Goal: Transaction & Acquisition: Purchase product/service

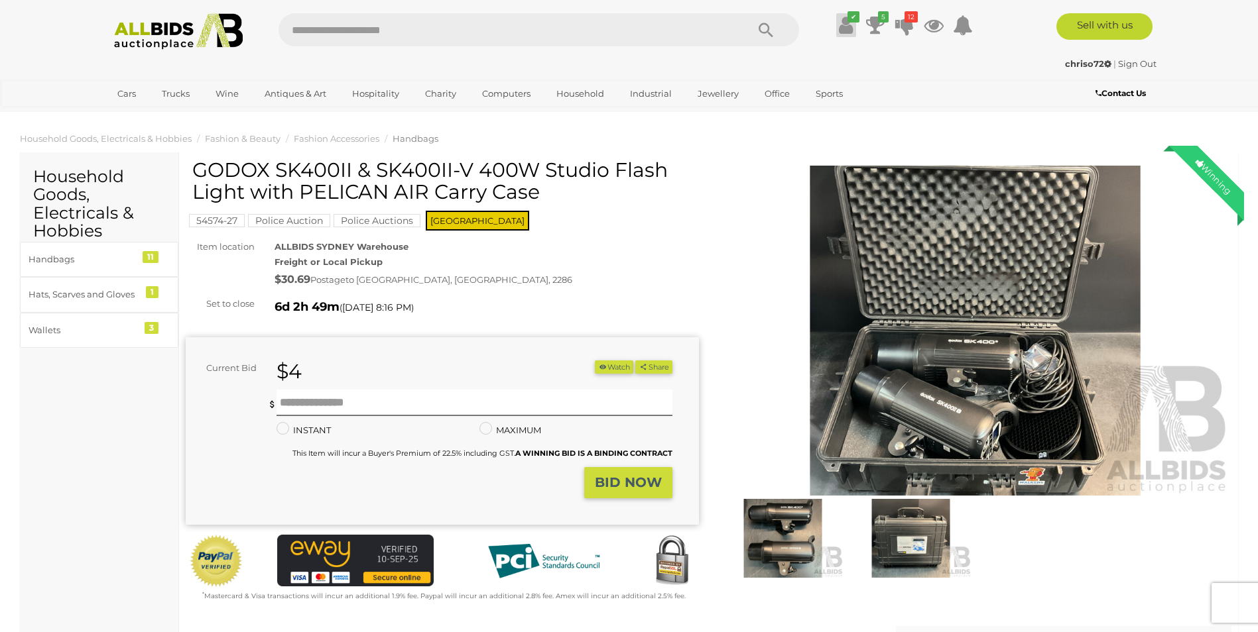
click at [844, 24] on icon at bounding box center [846, 25] width 14 height 24
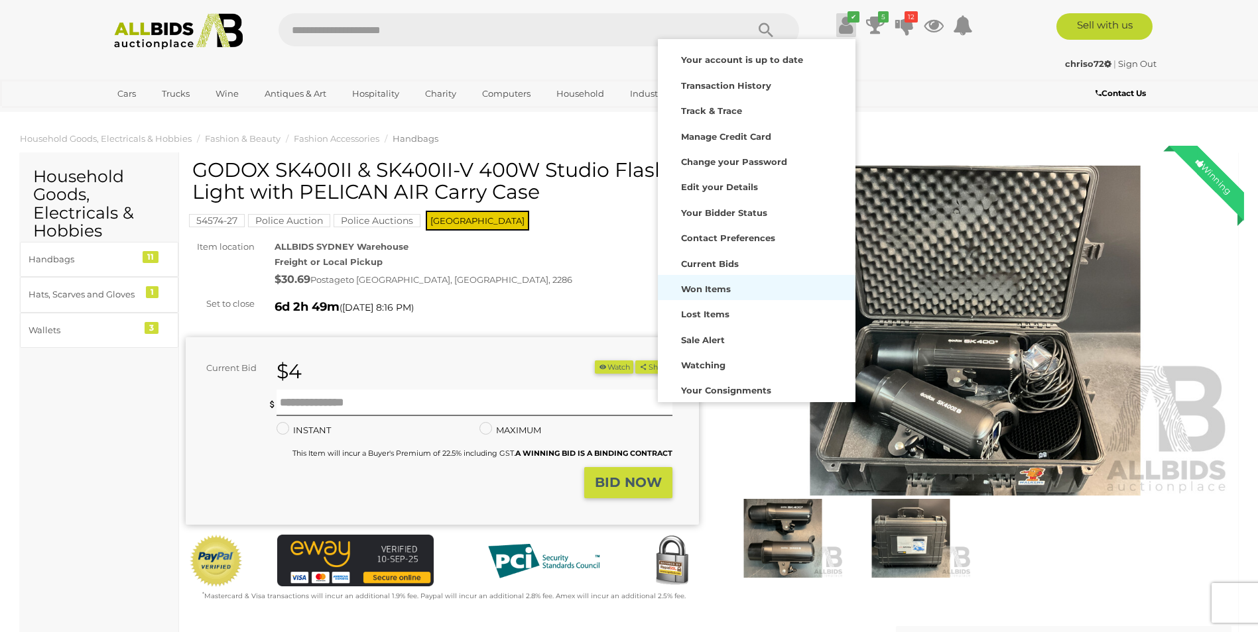
click at [719, 291] on strong "Won Items" at bounding box center [706, 289] width 50 height 11
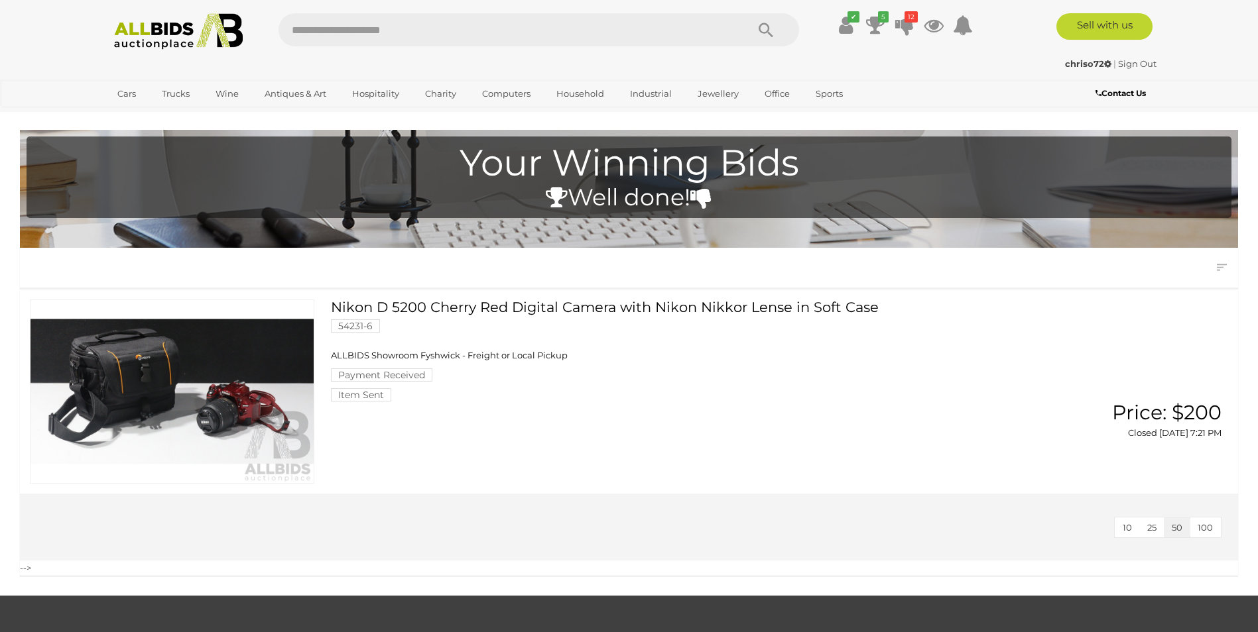
click at [365, 361] on span "ALLBIDS Showroom Fyshwick - Freight or Local Pickup" at bounding box center [449, 355] width 237 height 11
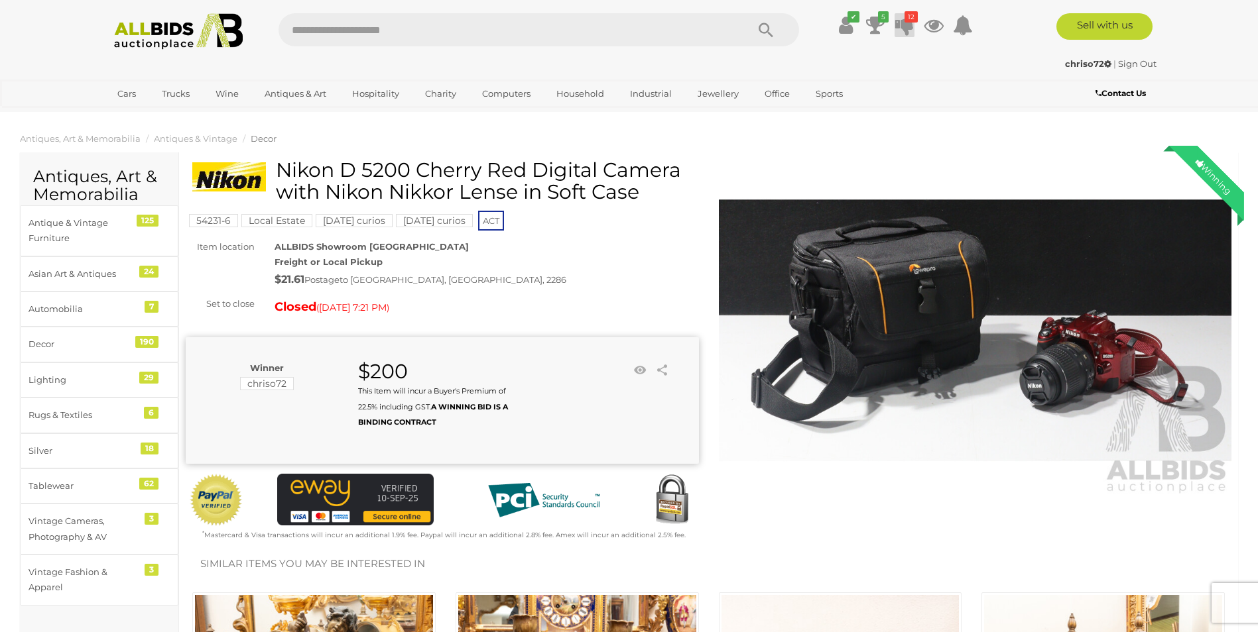
click at [909, 27] on icon at bounding box center [904, 25] width 19 height 24
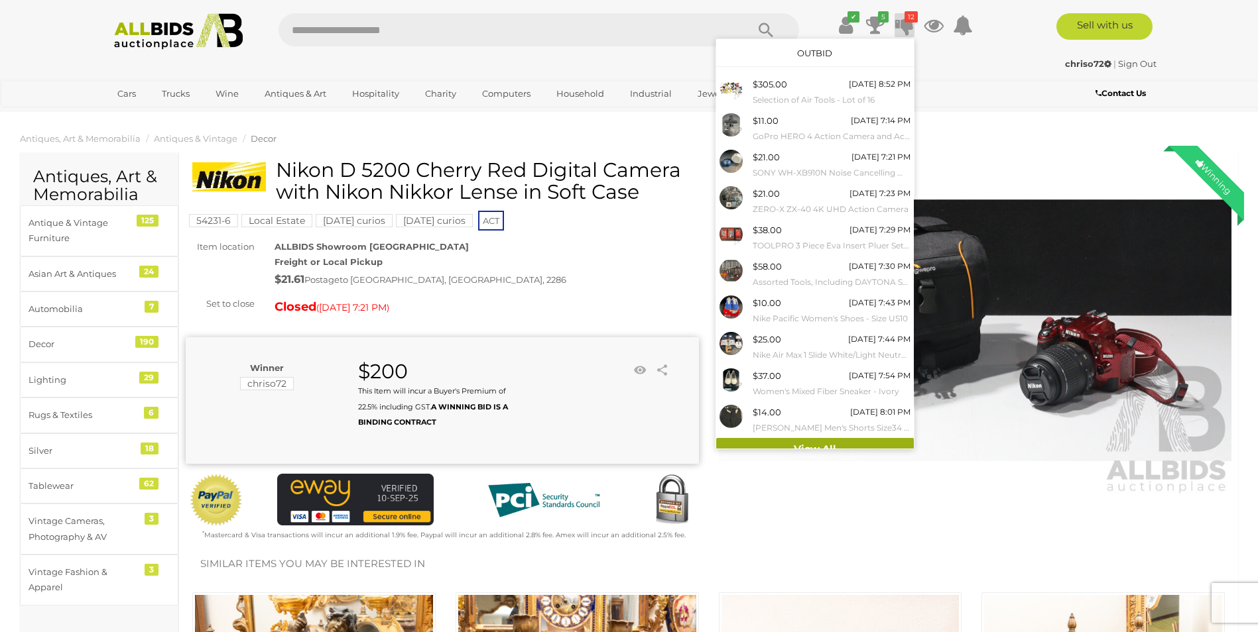
click at [792, 446] on link "View All" at bounding box center [815, 449] width 198 height 23
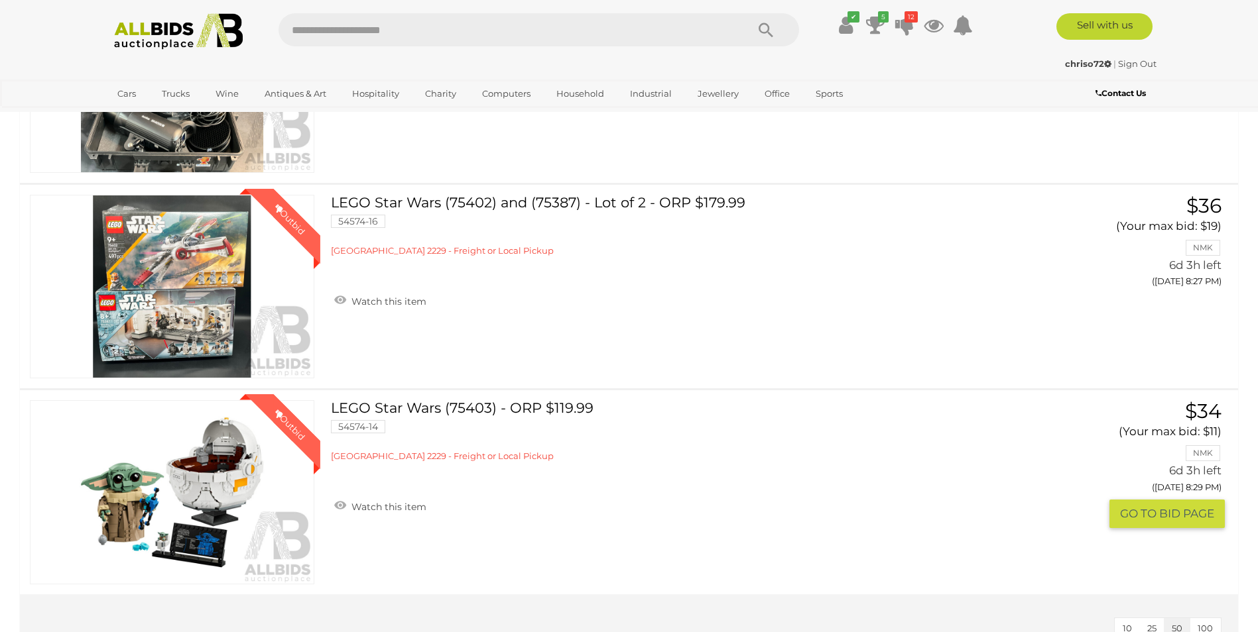
scroll to position [3514, 0]
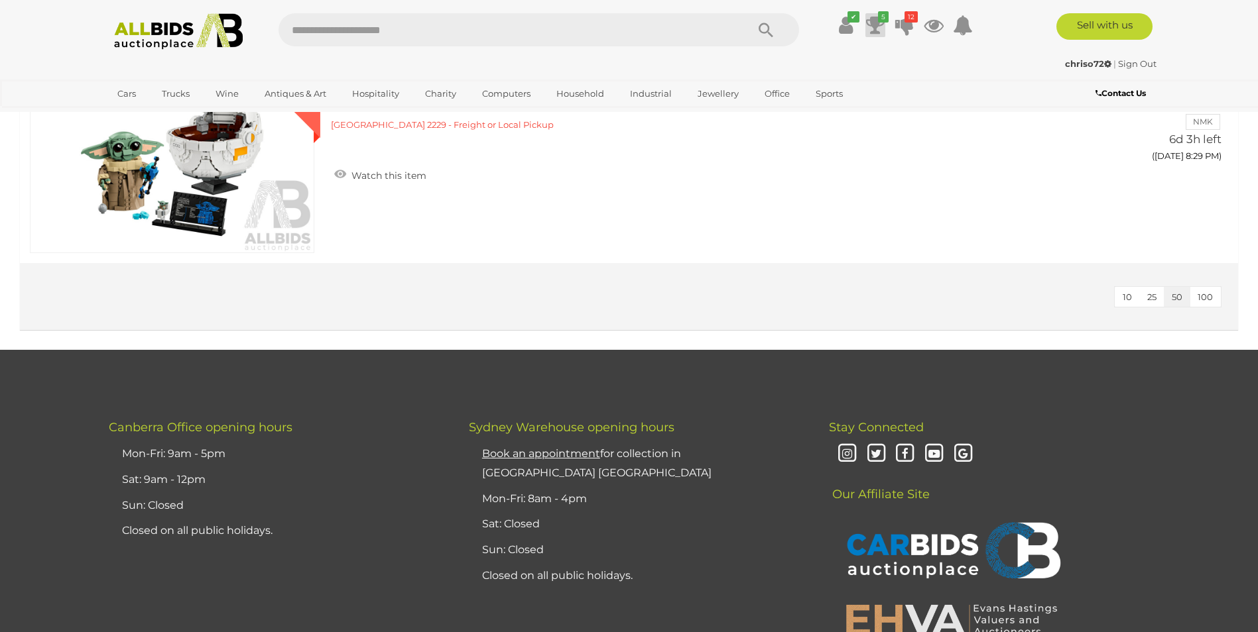
click at [870, 19] on icon at bounding box center [875, 25] width 19 height 24
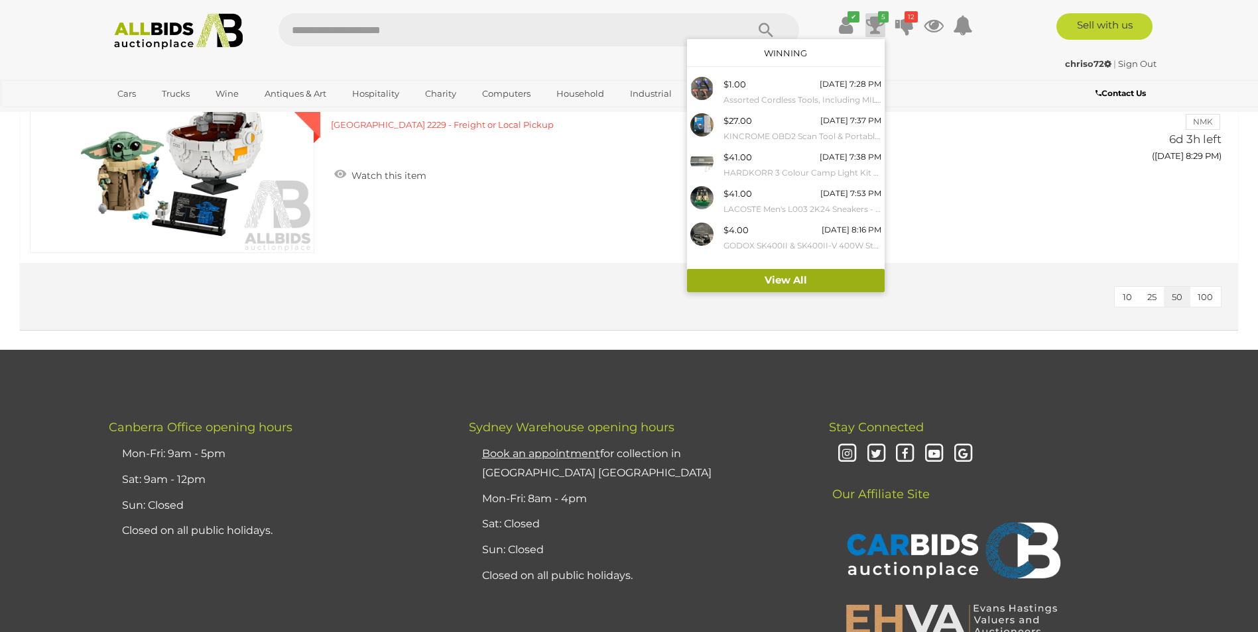
click at [778, 278] on link "View All" at bounding box center [786, 280] width 198 height 23
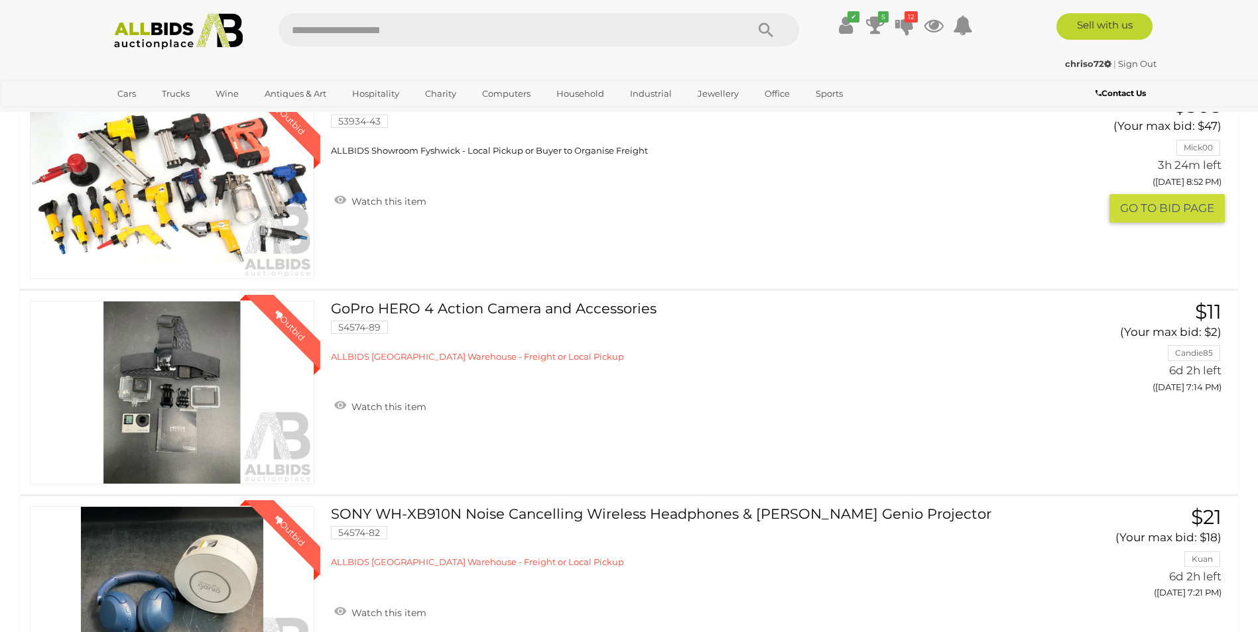
scroll to position [199, 0]
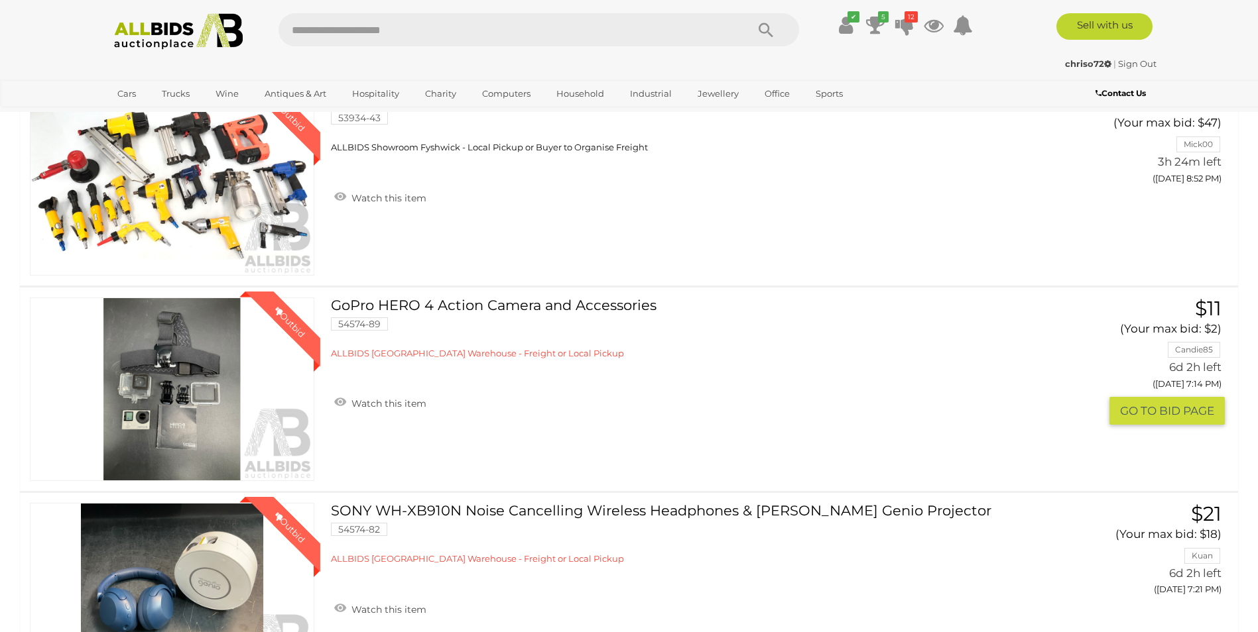
click at [1136, 412] on button "GO TO BID PAGE" at bounding box center [1166, 411] width 115 height 29
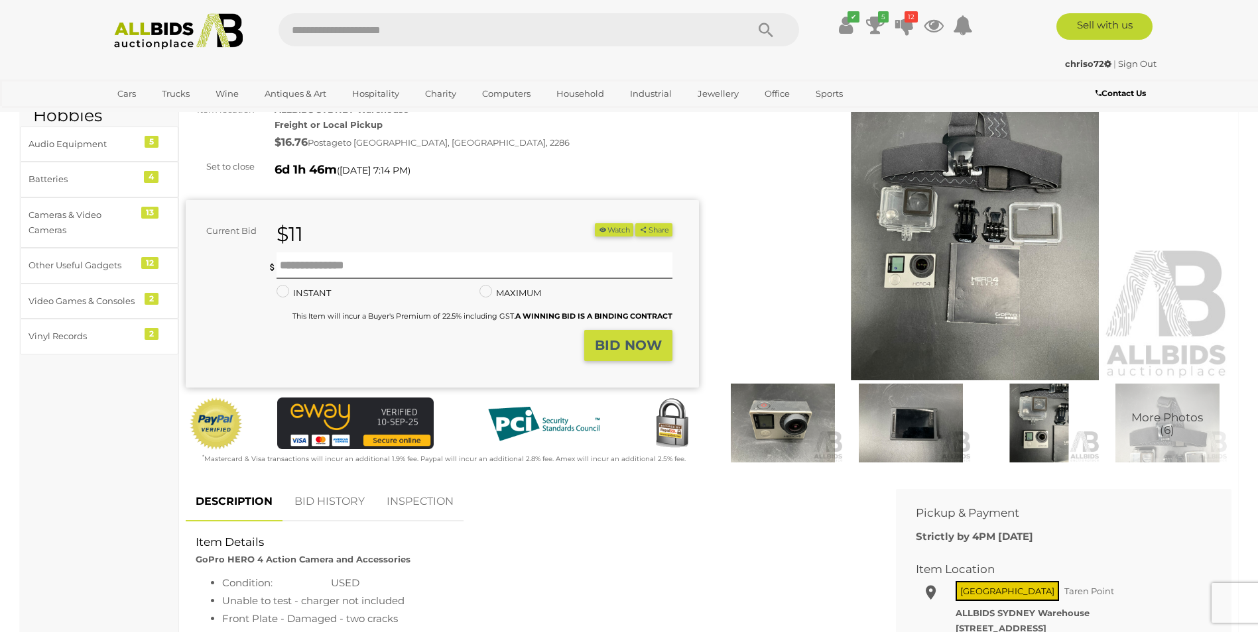
scroll to position [133, 0]
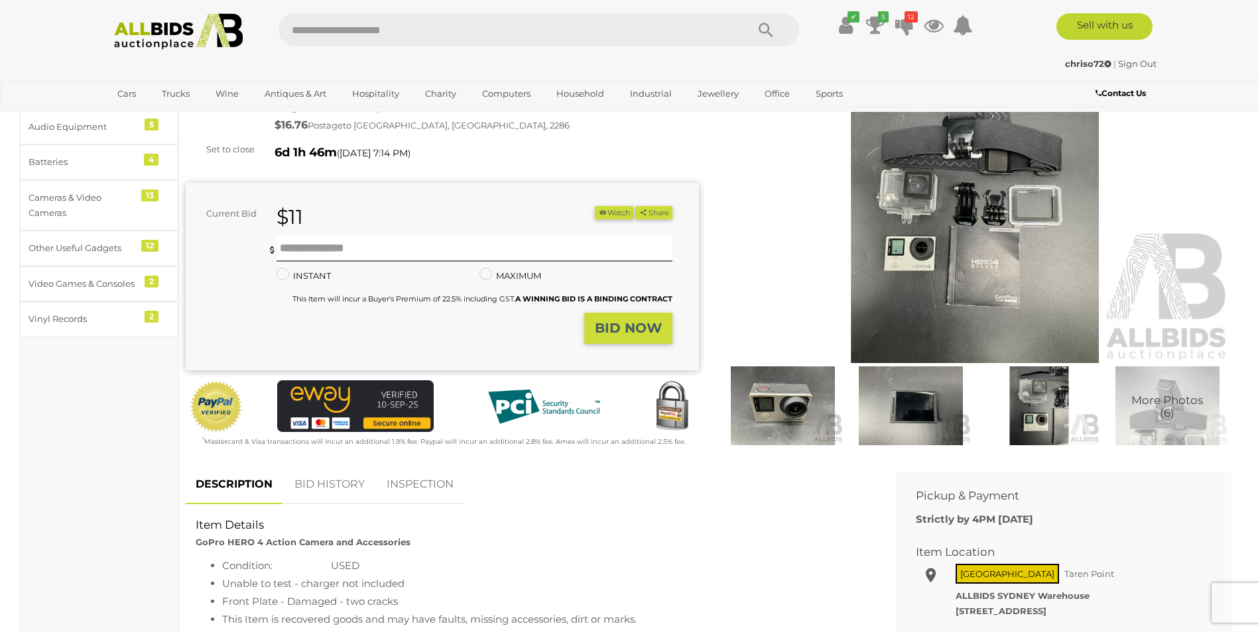
click at [778, 405] on img at bounding box center [782, 406] width 121 height 78
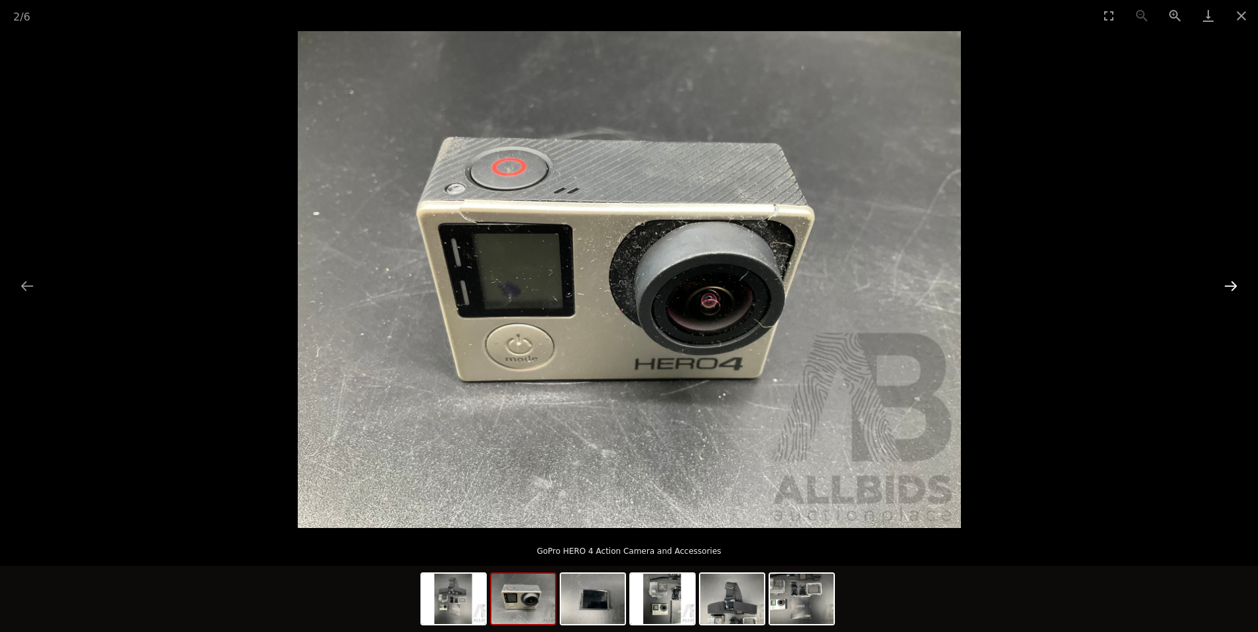
click at [1231, 284] on button "Next slide" at bounding box center [1231, 286] width 28 height 26
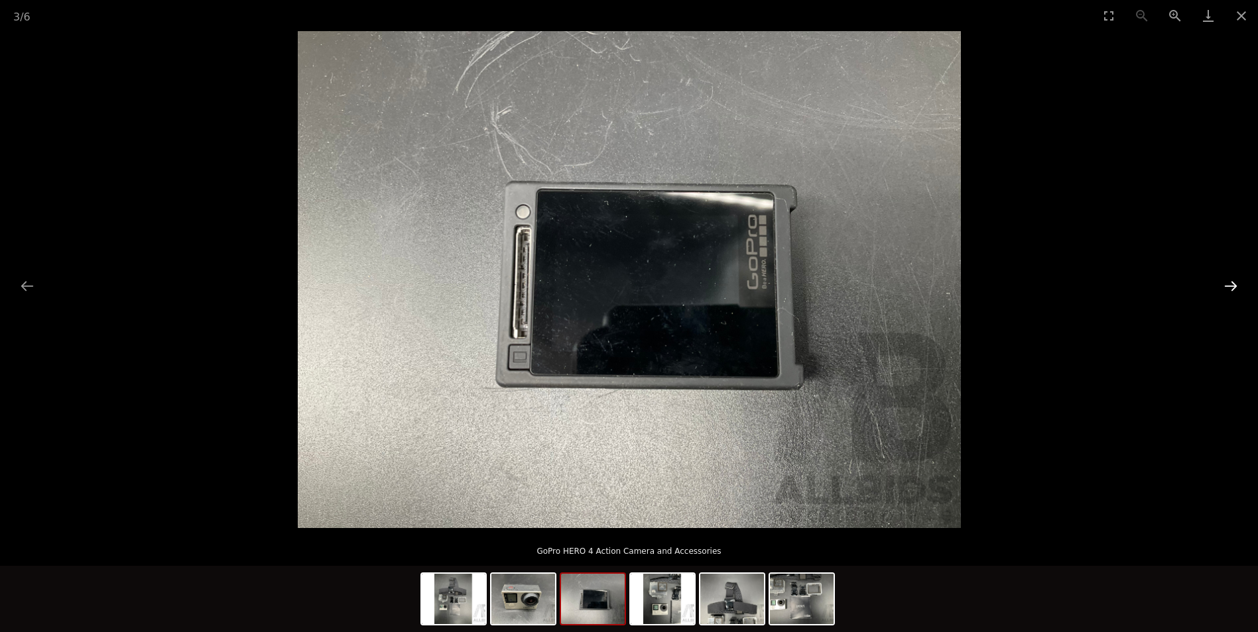
click at [1231, 284] on button "Next slide" at bounding box center [1231, 286] width 28 height 26
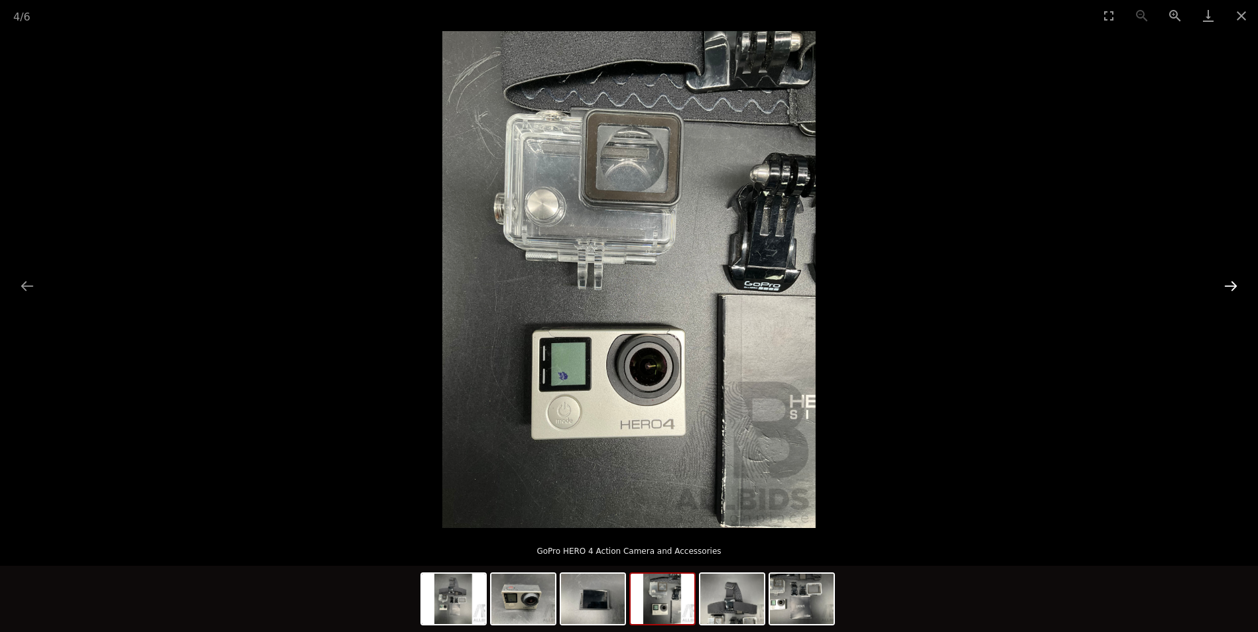
click at [1231, 284] on button "Next slide" at bounding box center [1231, 286] width 28 height 26
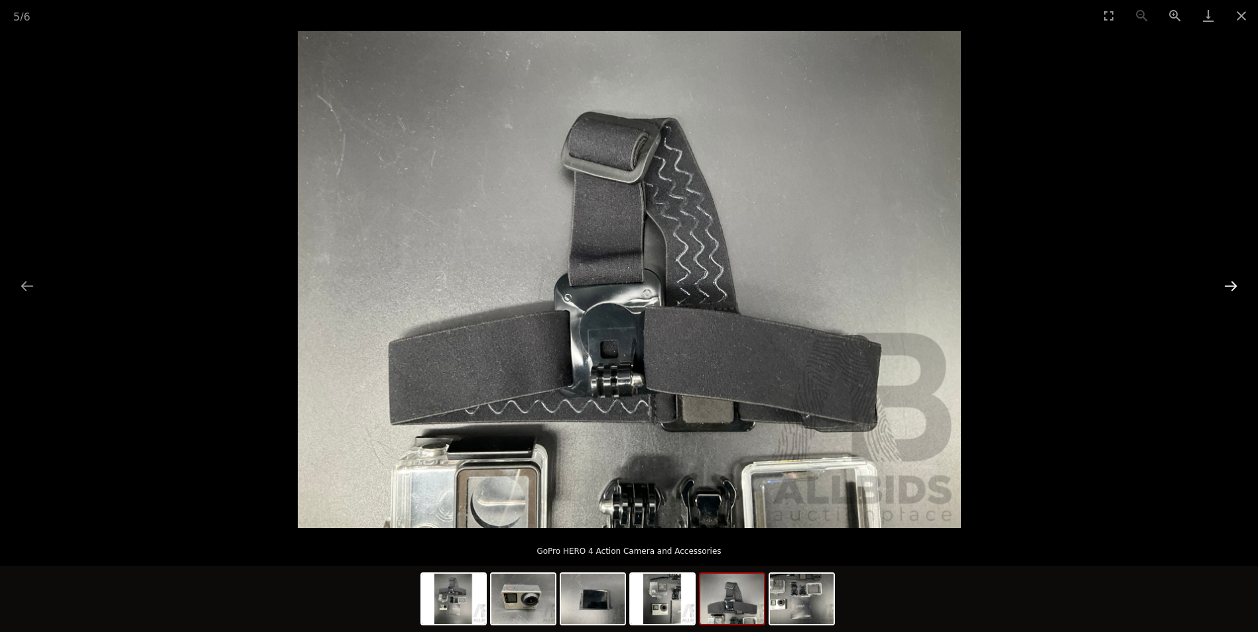
click at [1231, 284] on button "Next slide" at bounding box center [1231, 286] width 28 height 26
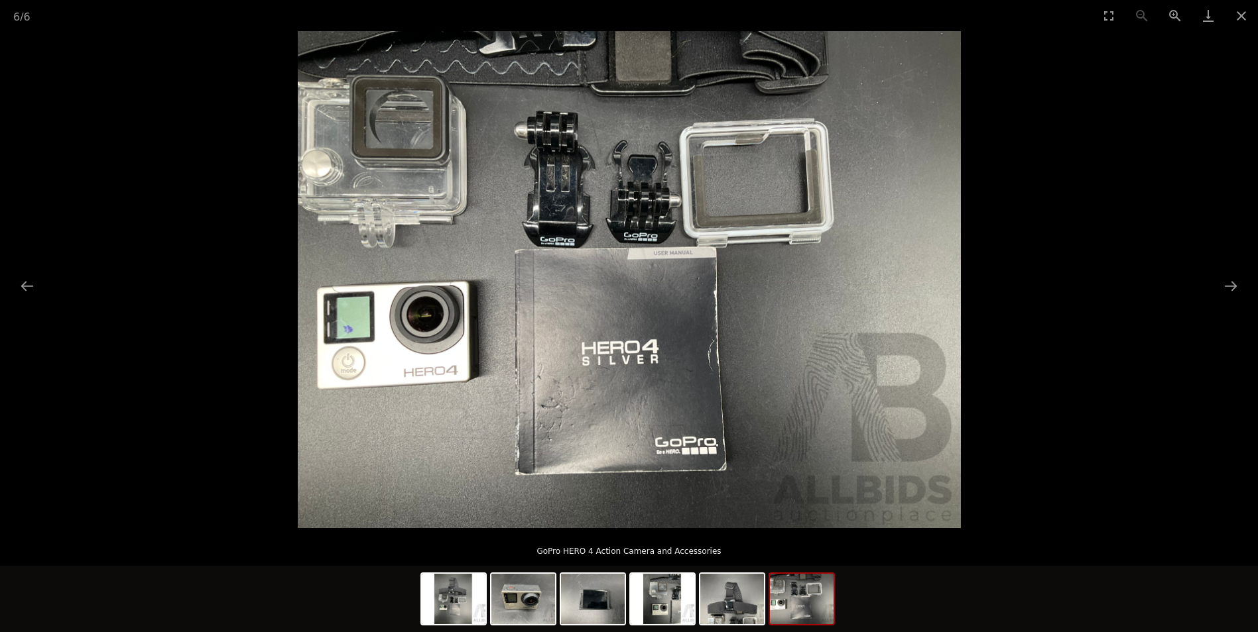
click at [388, 332] on img at bounding box center [629, 279] width 663 height 497
click at [1225, 285] on button "Next slide" at bounding box center [1231, 286] width 28 height 26
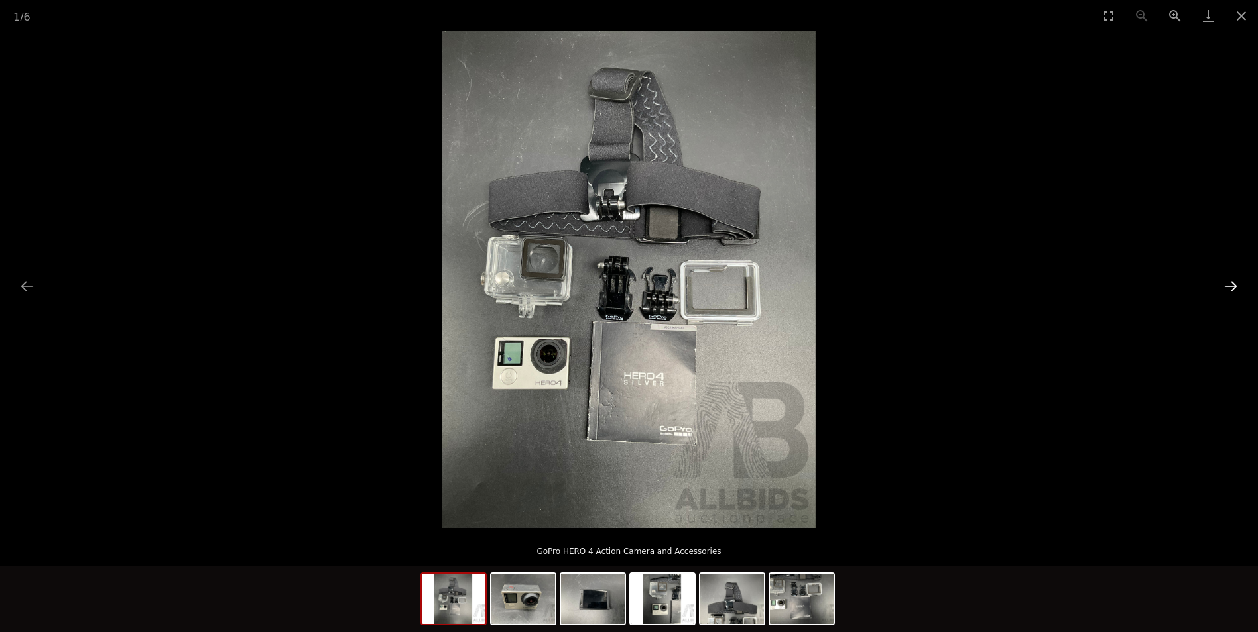
click at [1225, 285] on button "Next slide" at bounding box center [1231, 286] width 28 height 26
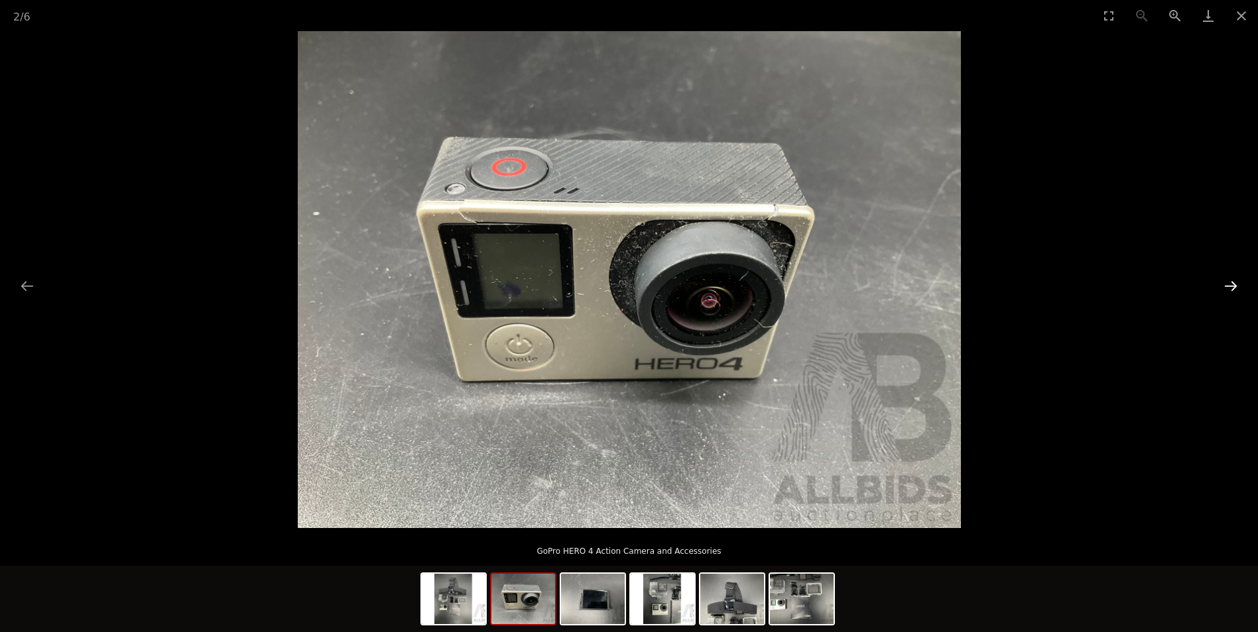
click at [1225, 285] on button "Next slide" at bounding box center [1231, 286] width 28 height 26
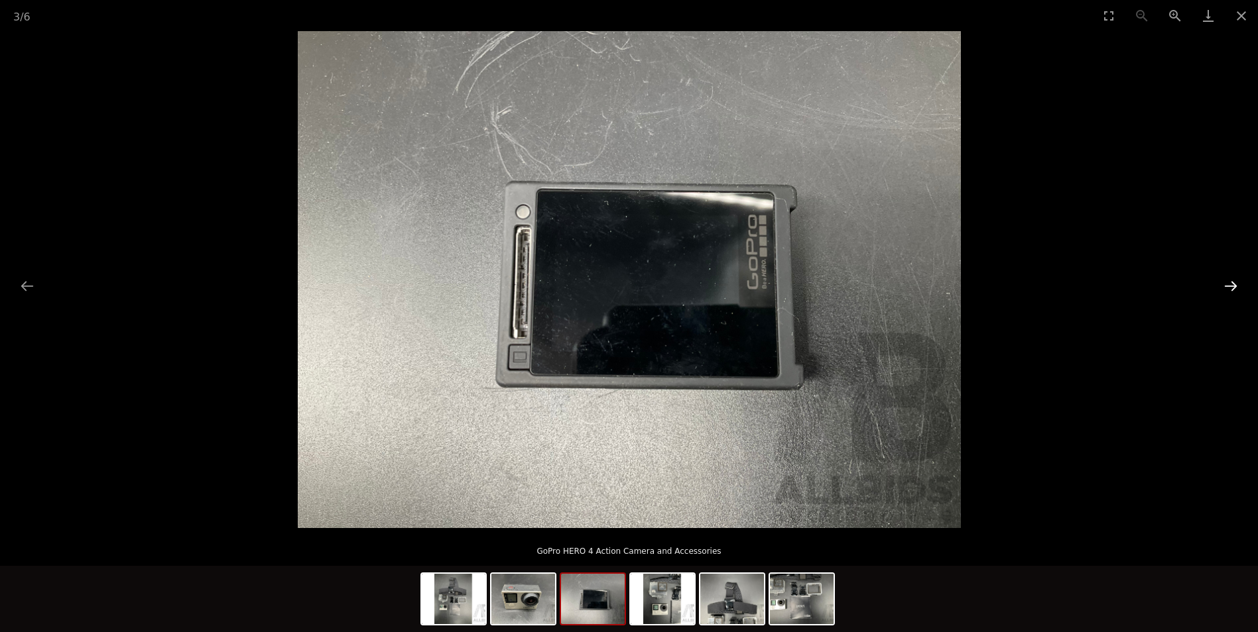
click at [1225, 285] on button "Next slide" at bounding box center [1231, 286] width 28 height 26
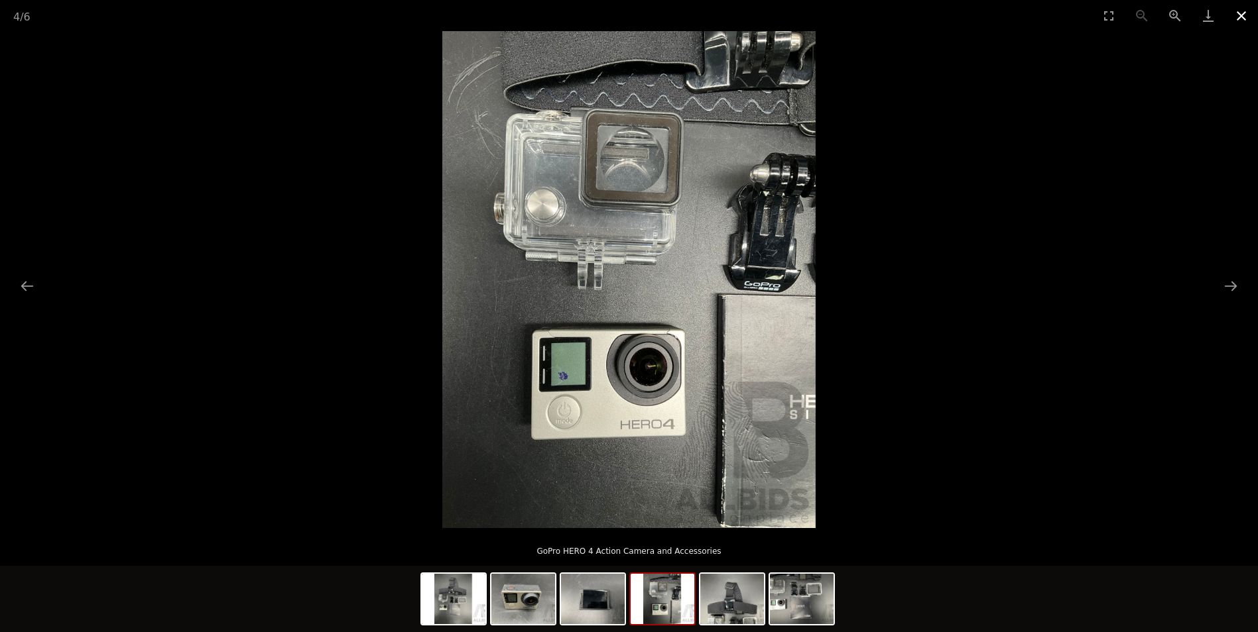
click at [1242, 9] on button "Close gallery" at bounding box center [1241, 15] width 33 height 31
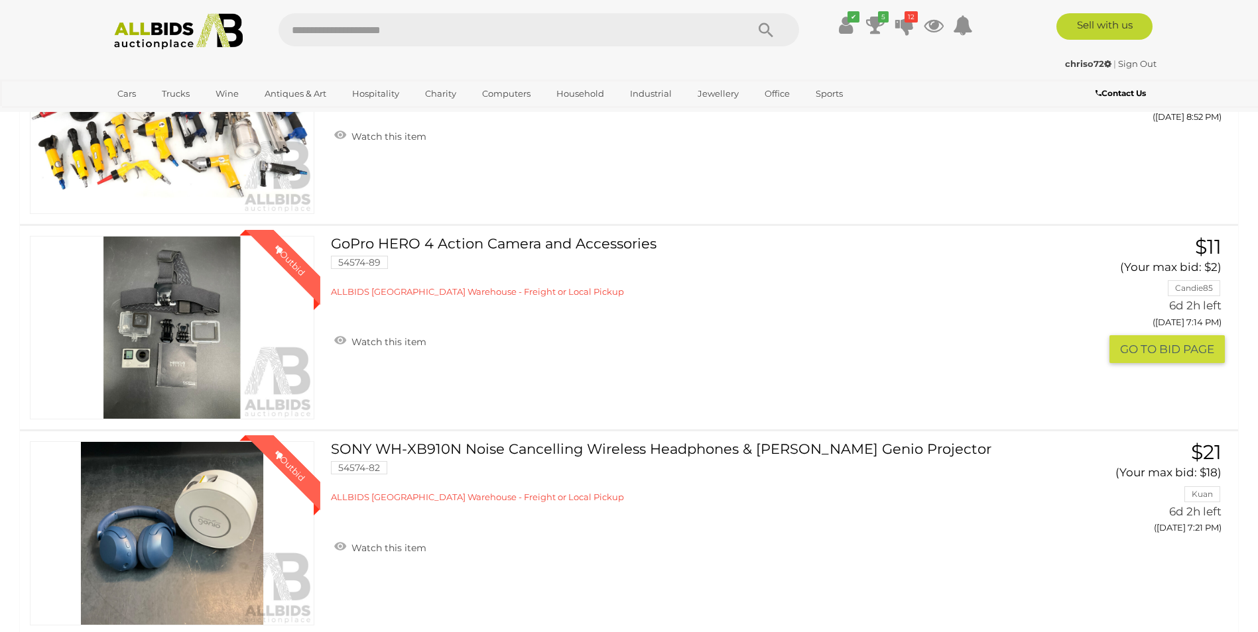
scroll to position [331, 0]
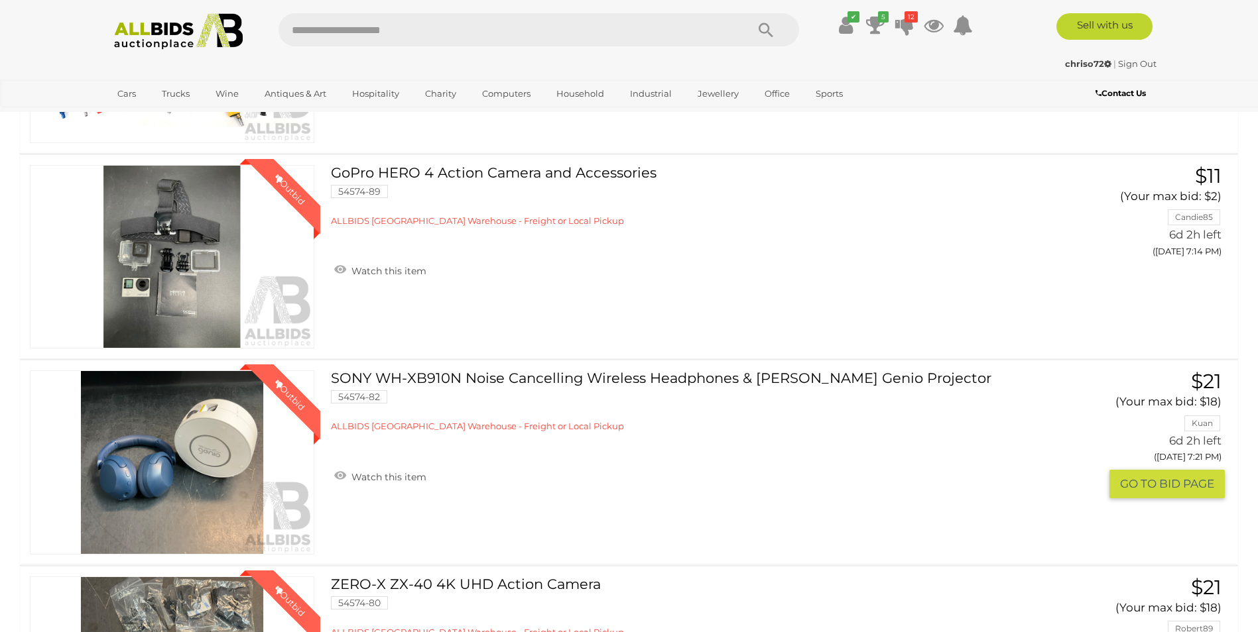
click at [1120, 485] on button "GO TO BID PAGE" at bounding box center [1166, 484] width 115 height 29
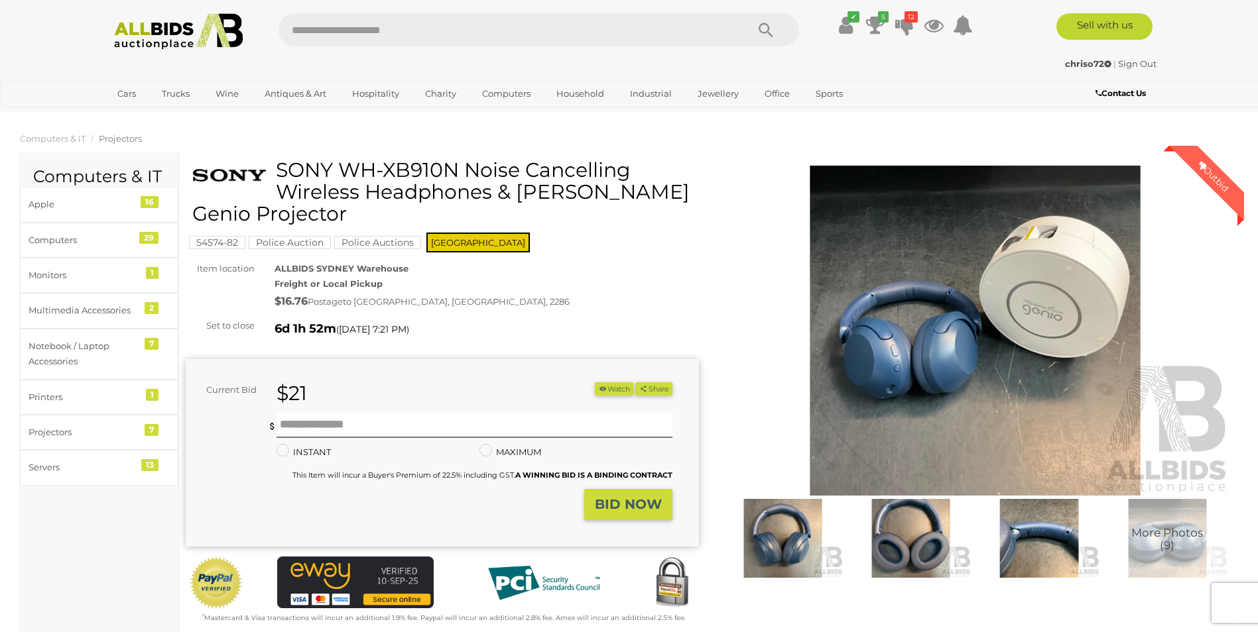
click at [898, 364] on img at bounding box center [975, 331] width 513 height 331
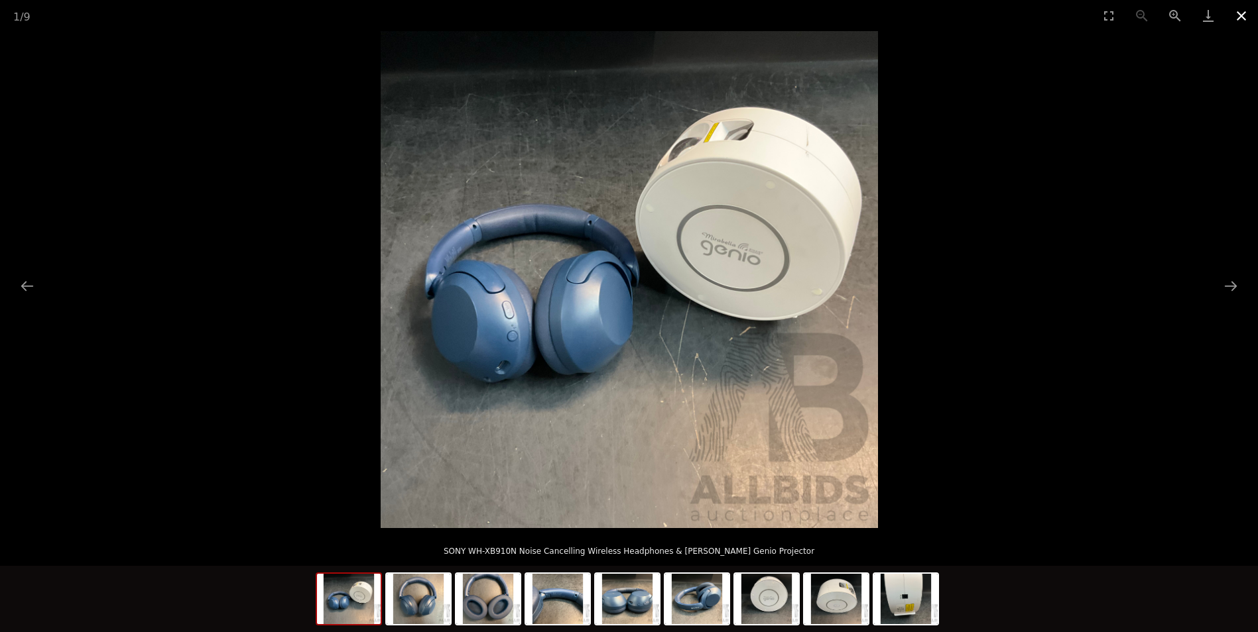
click at [1239, 15] on button "Close gallery" at bounding box center [1241, 15] width 33 height 31
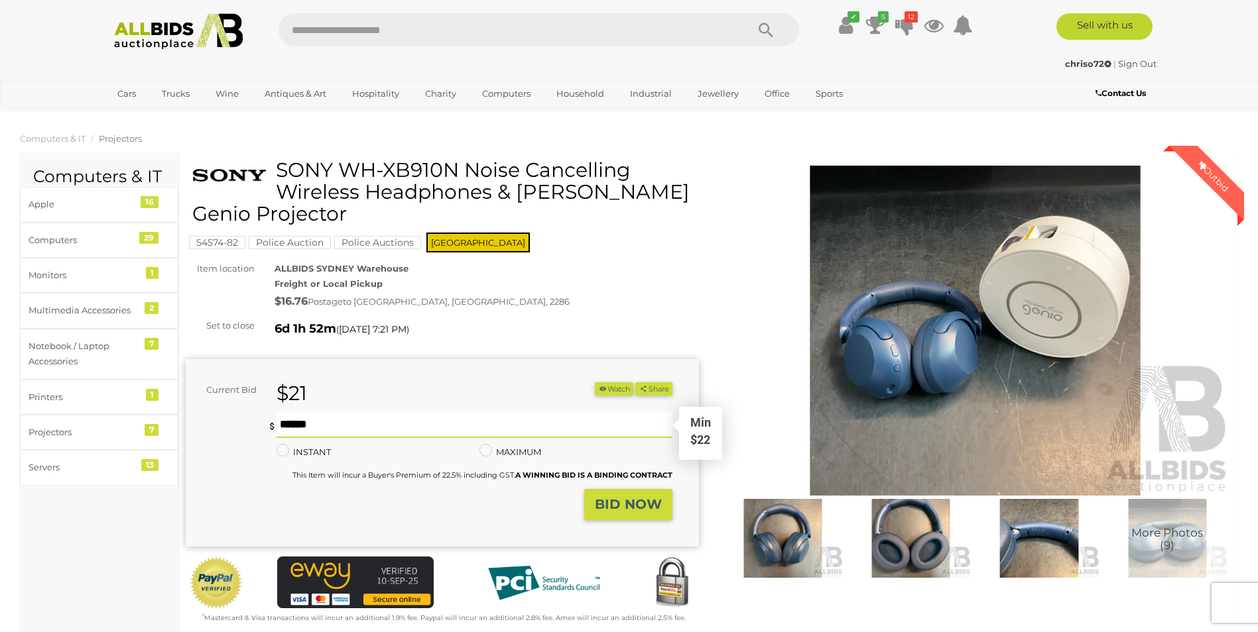
click at [353, 421] on input "text" at bounding box center [473, 425] width 395 height 27
type input "**"
click at [632, 512] on strong "BID NOW" at bounding box center [628, 505] width 67 height 16
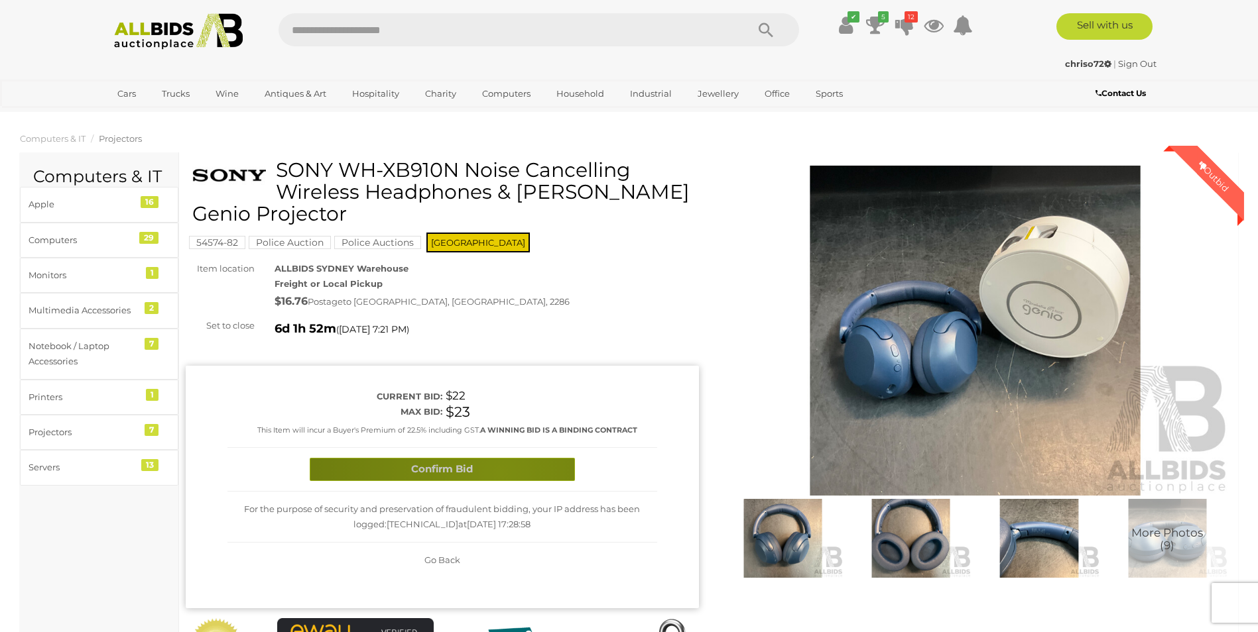
click at [499, 473] on button "Confirm Bid" at bounding box center [442, 469] width 265 height 23
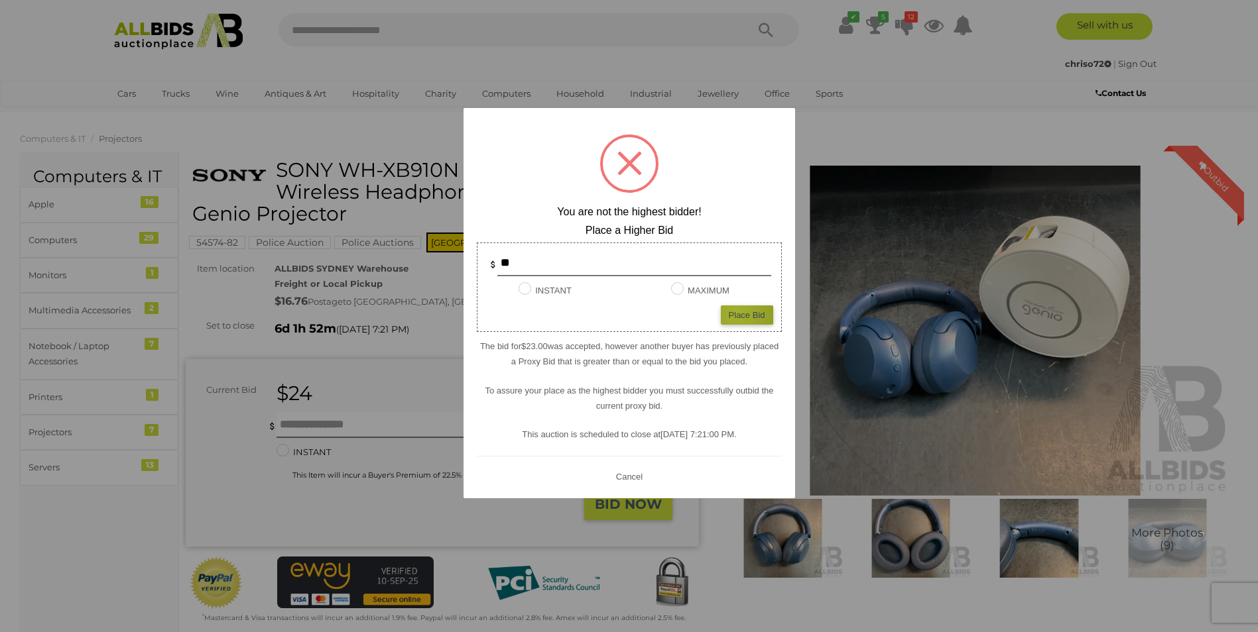
click at [736, 314] on div "Place Bid" at bounding box center [747, 315] width 52 height 19
type input "**"
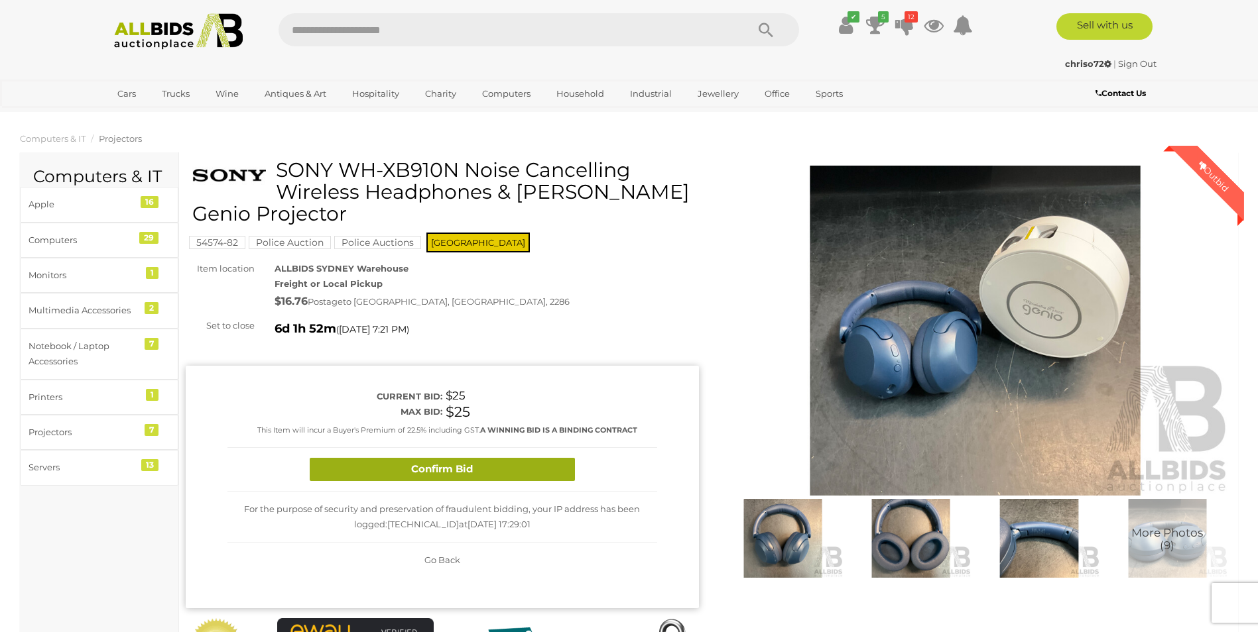
click at [468, 472] on button "Confirm Bid" at bounding box center [442, 469] width 265 height 23
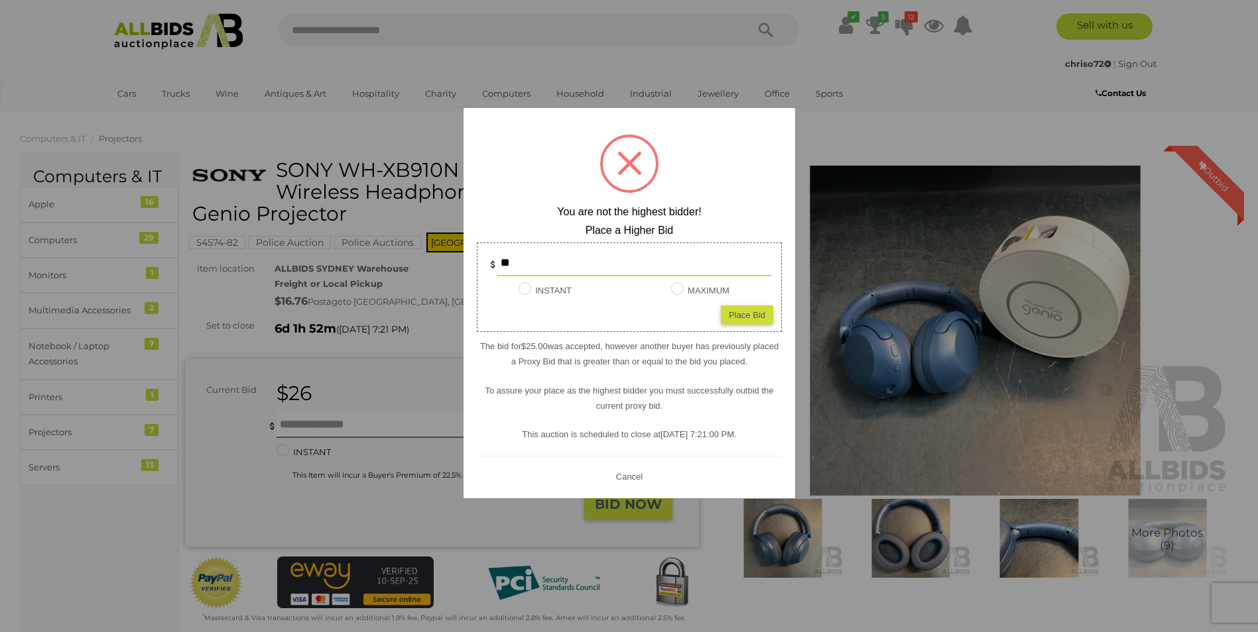
click at [746, 314] on div "Place Bid" at bounding box center [747, 315] width 52 height 19
type input "**"
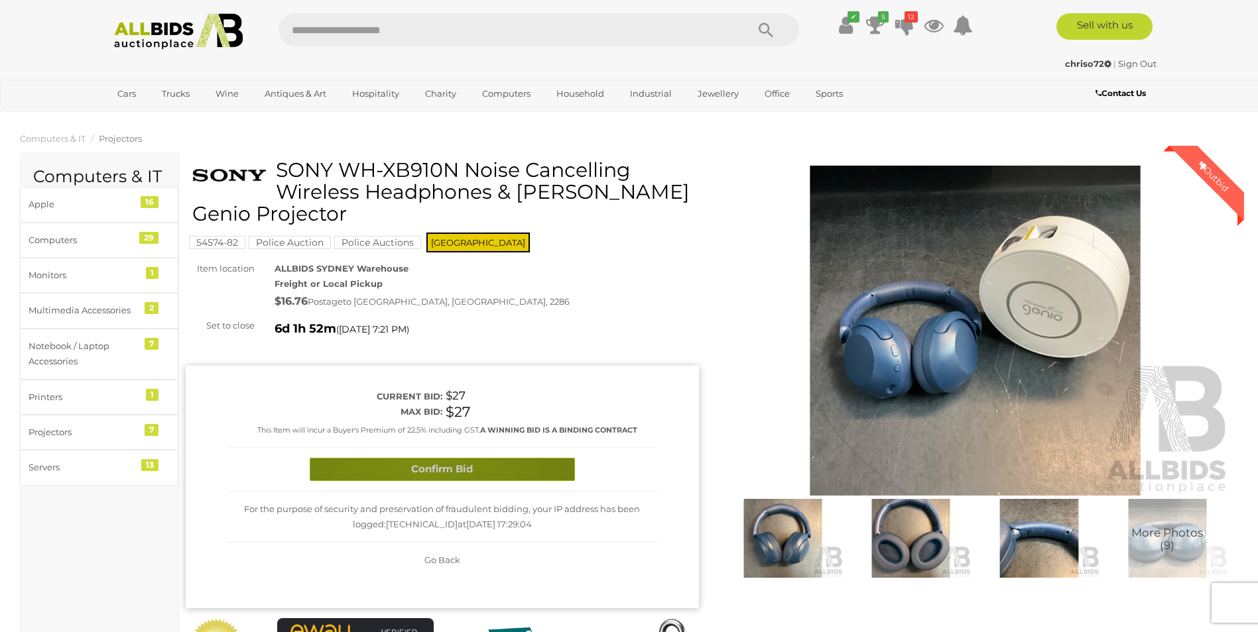
click at [423, 465] on button "Confirm Bid" at bounding box center [442, 469] width 265 height 23
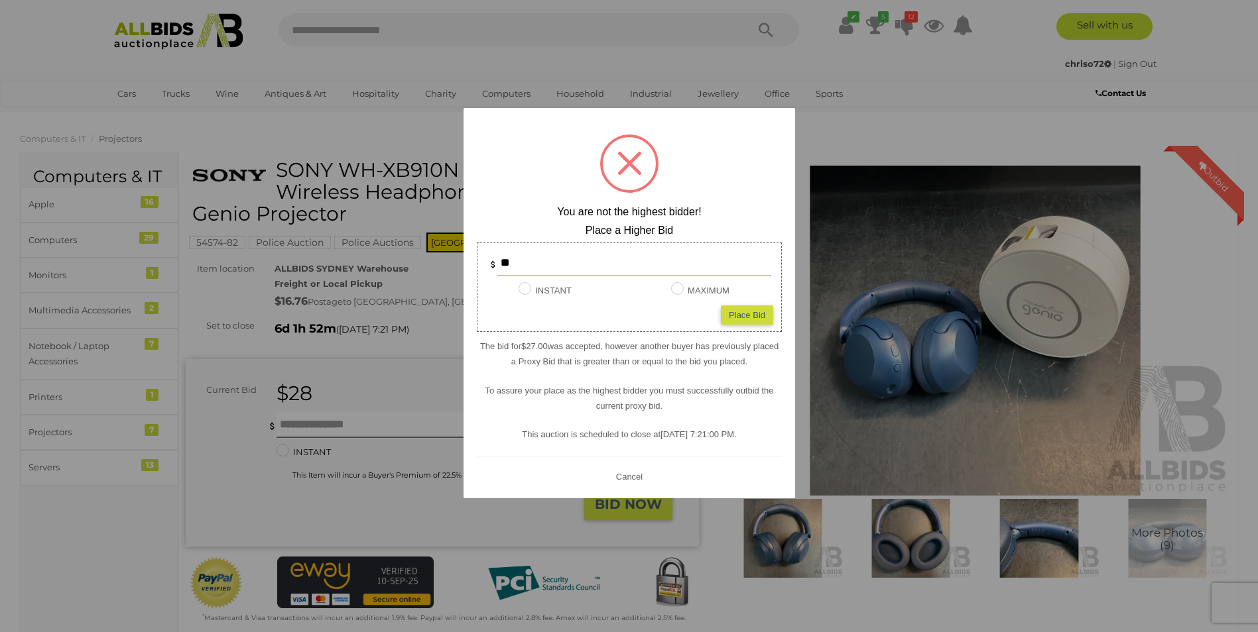
click at [394, 341] on div at bounding box center [629, 316] width 1258 height 632
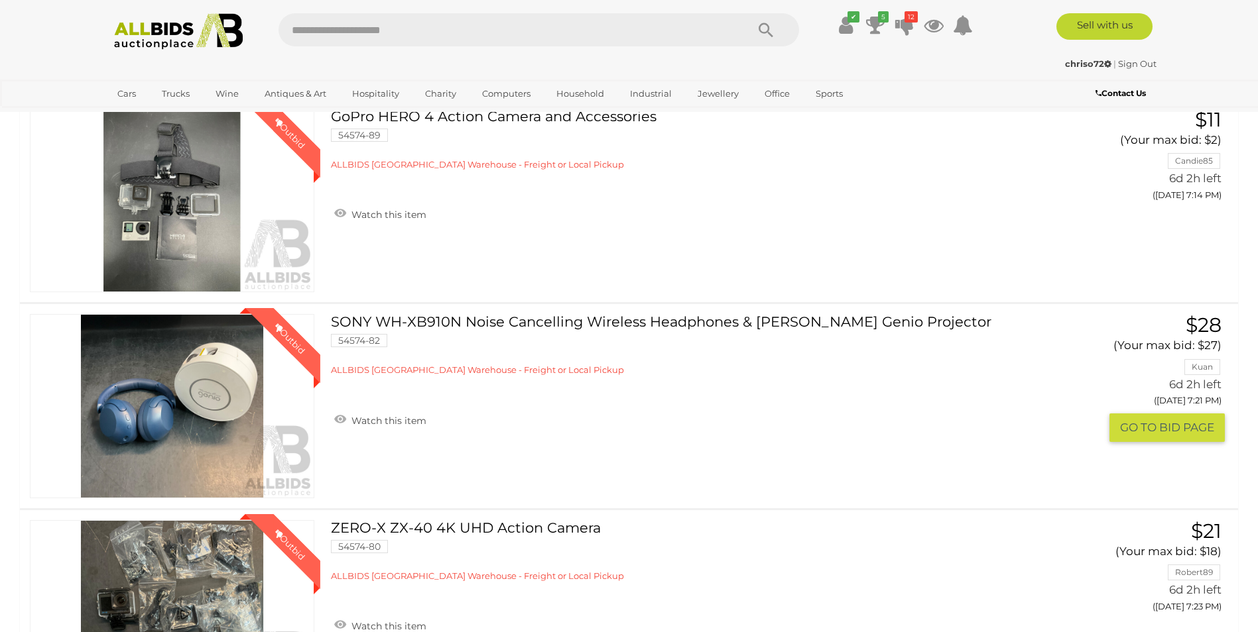
scroll to position [530, 0]
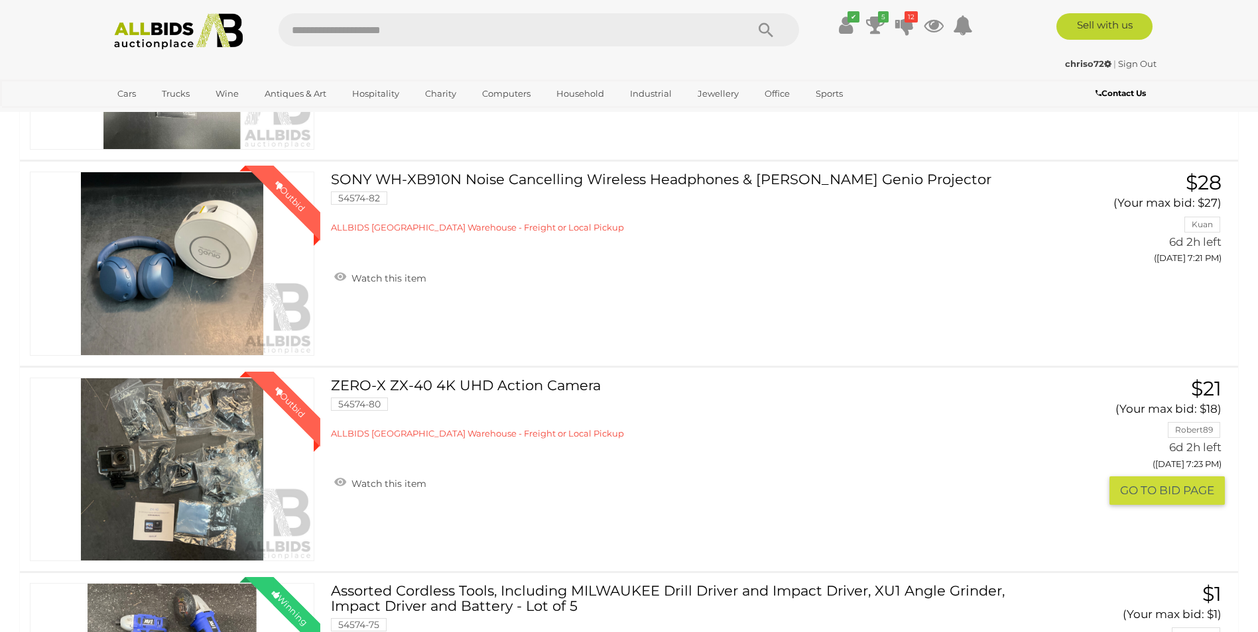
click at [1158, 493] on button "GO TO BID PAGE" at bounding box center [1166, 491] width 115 height 29
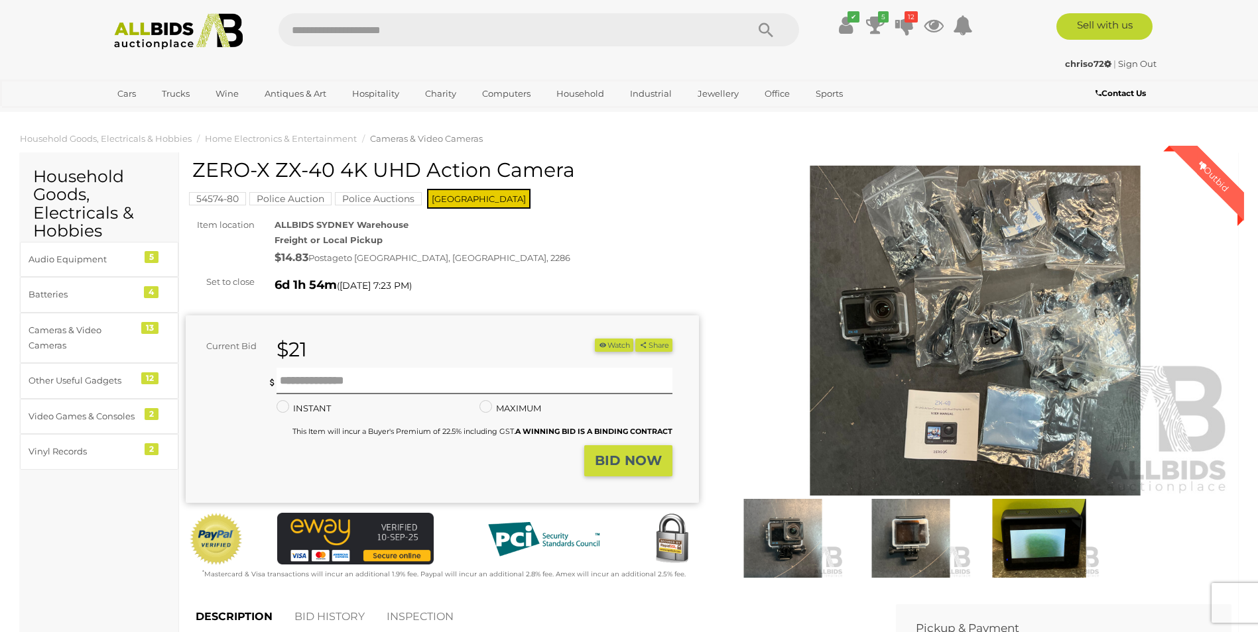
click at [994, 363] on img at bounding box center [975, 331] width 513 height 331
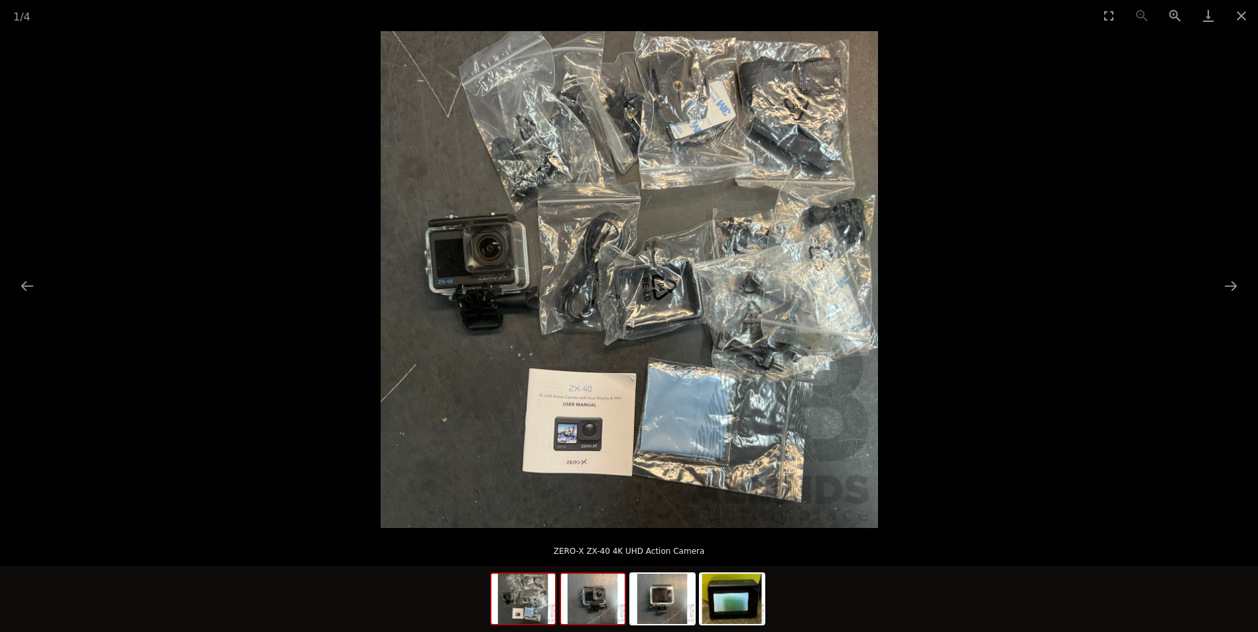
click at [590, 603] on img at bounding box center [593, 599] width 64 height 50
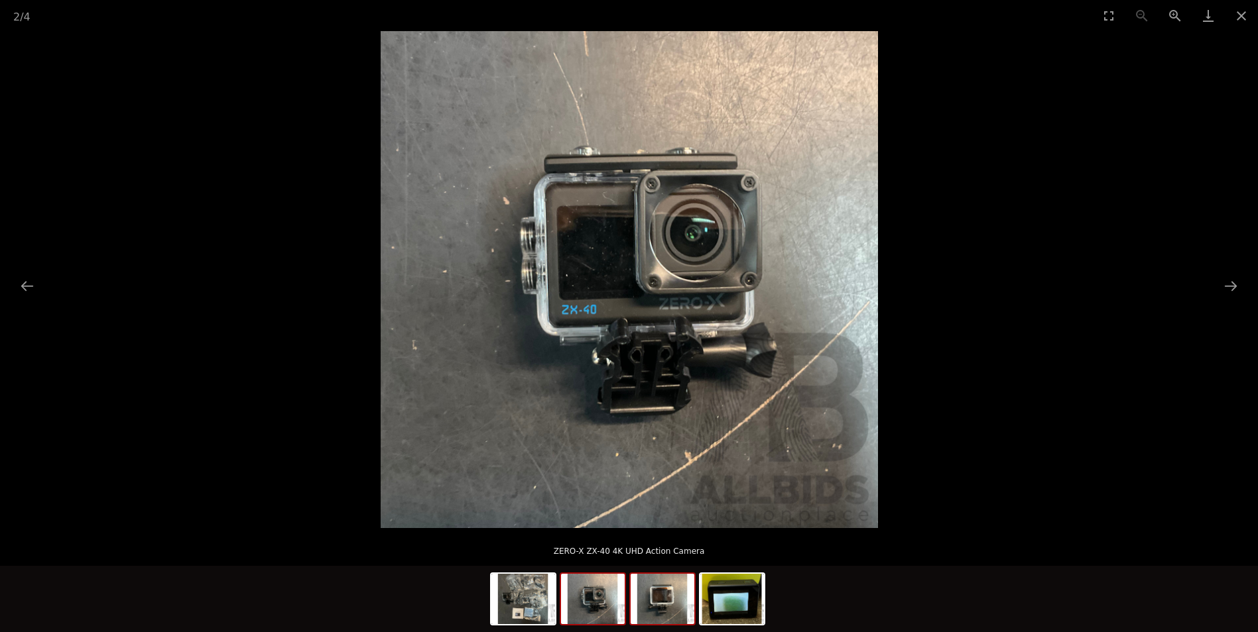
click at [629, 611] on div at bounding box center [662, 599] width 66 height 53
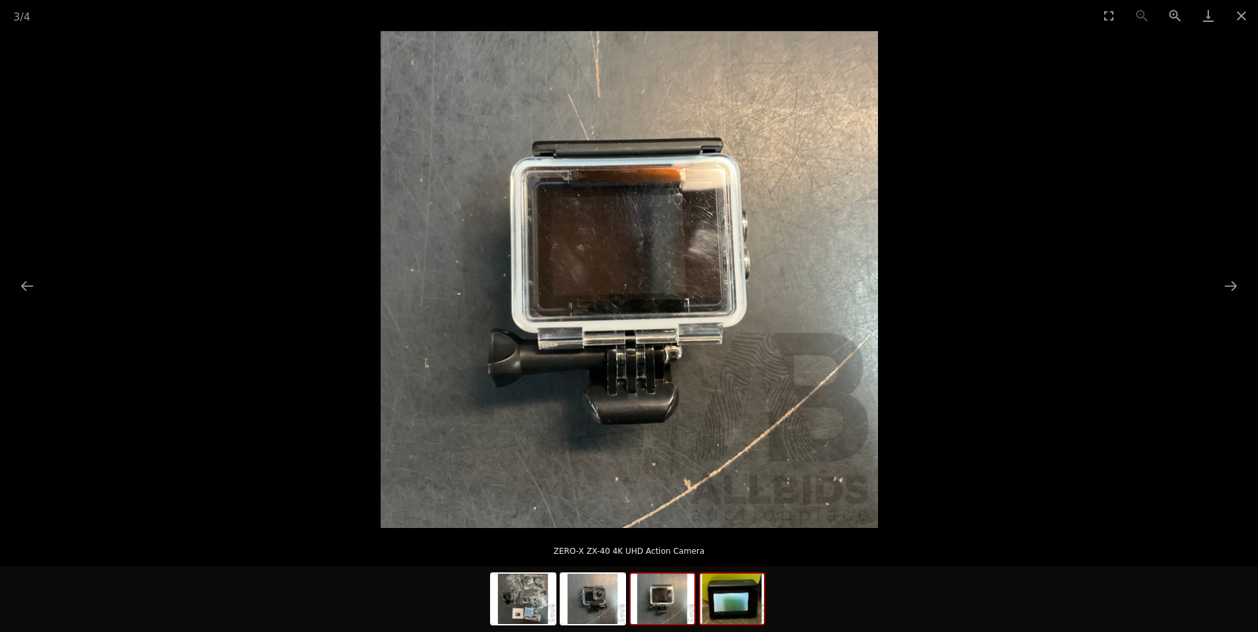
click at [744, 615] on img at bounding box center [732, 599] width 64 height 50
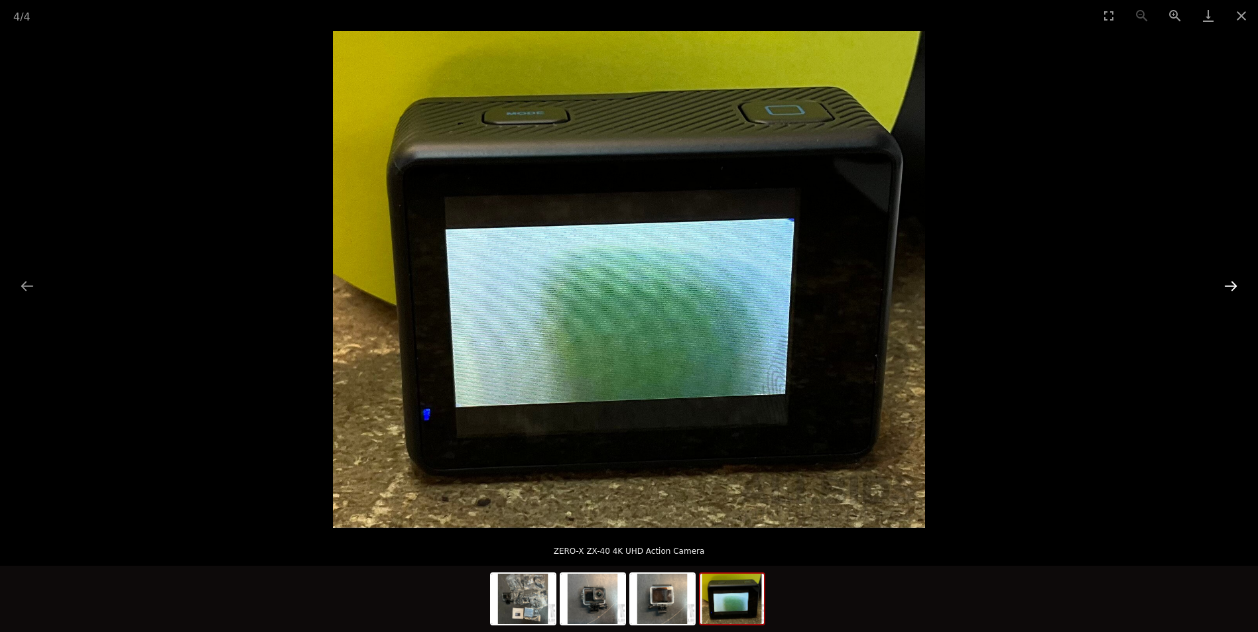
click at [1232, 282] on button "Next slide" at bounding box center [1231, 286] width 28 height 26
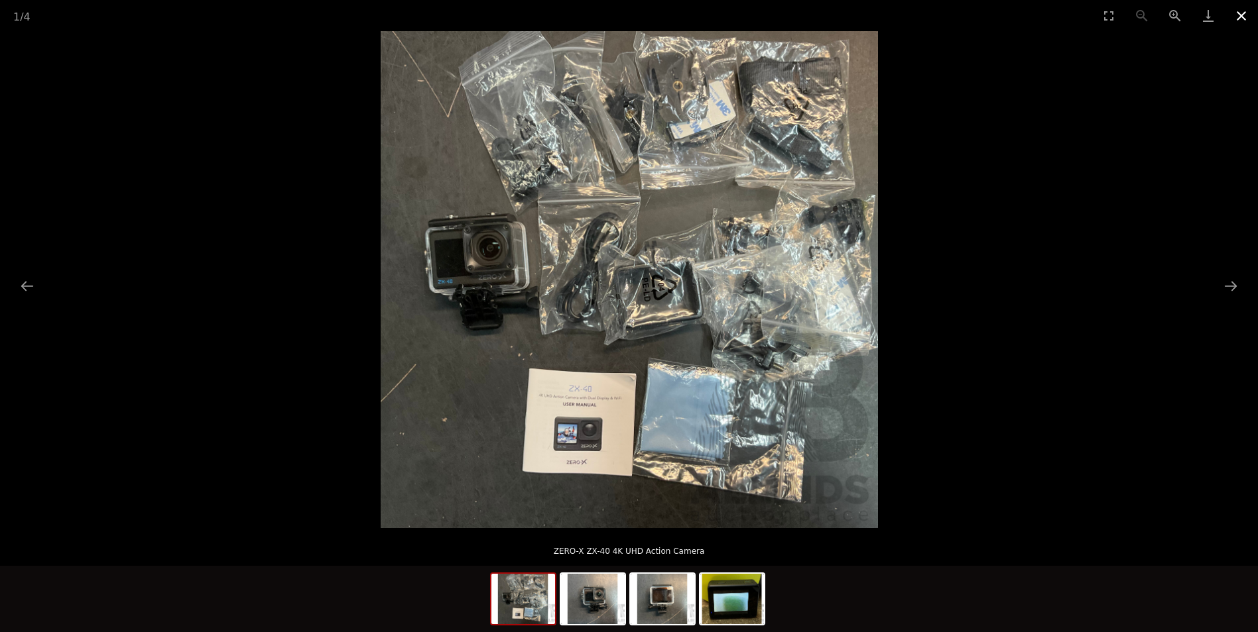
click at [1243, 15] on button "Close gallery" at bounding box center [1241, 15] width 33 height 31
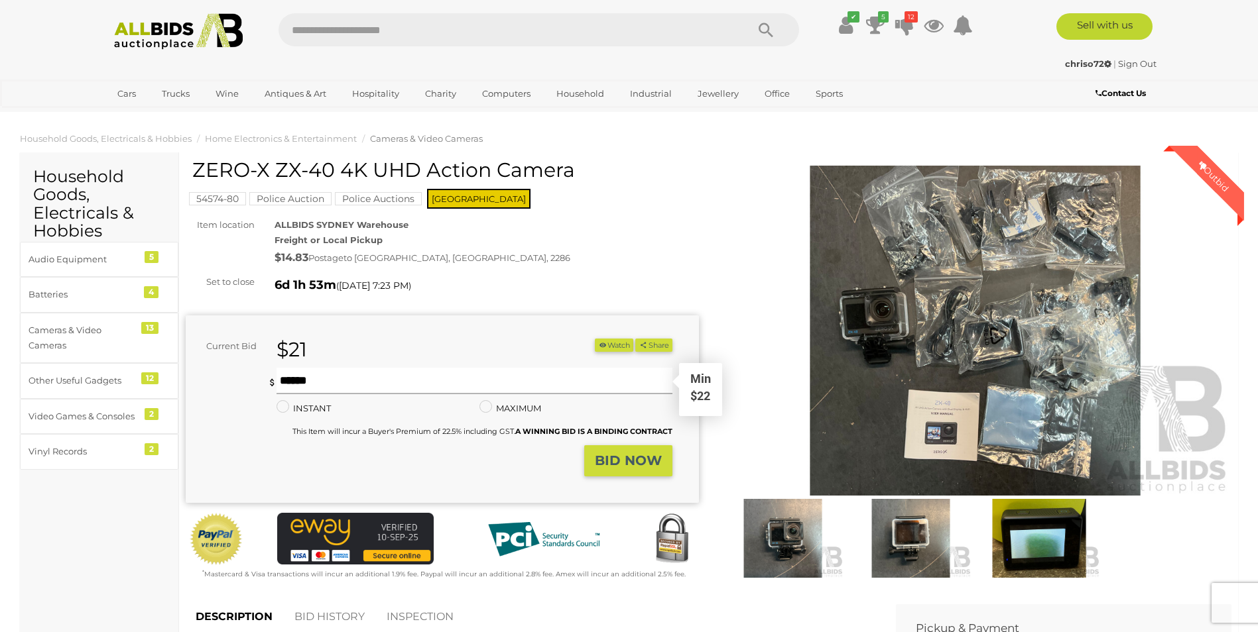
click at [300, 376] on input "text" at bounding box center [473, 381] width 395 height 27
type input "**"
click at [604, 462] on strong "BID NOW" at bounding box center [628, 461] width 67 height 16
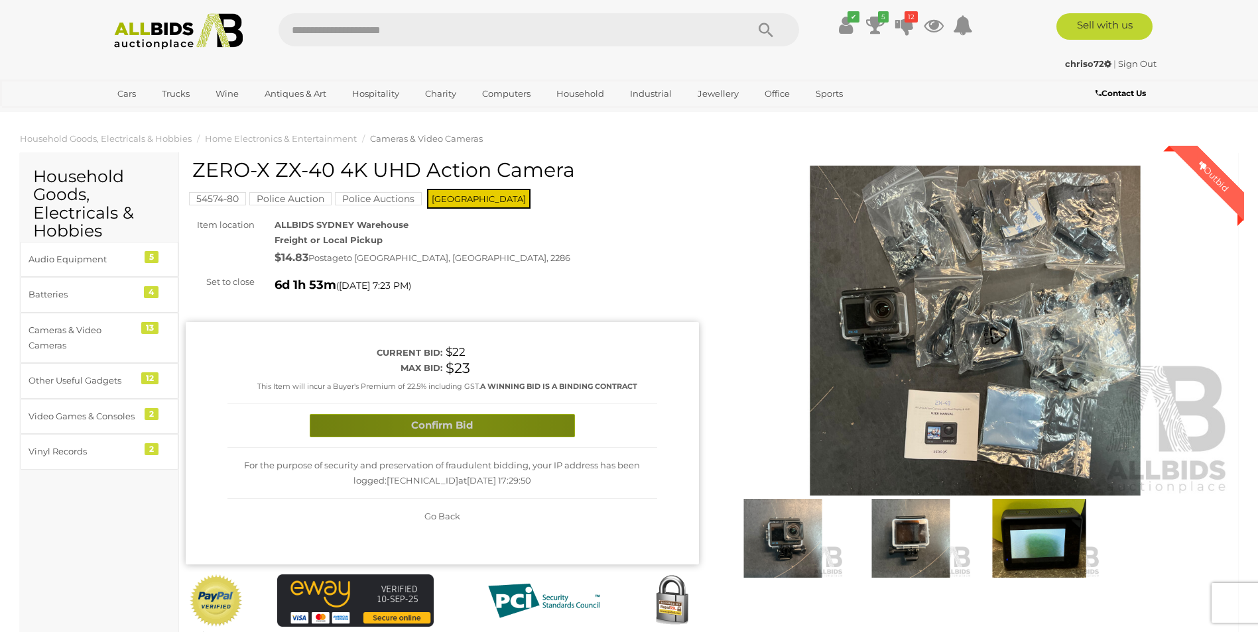
click at [471, 424] on button "Confirm Bid" at bounding box center [442, 425] width 265 height 23
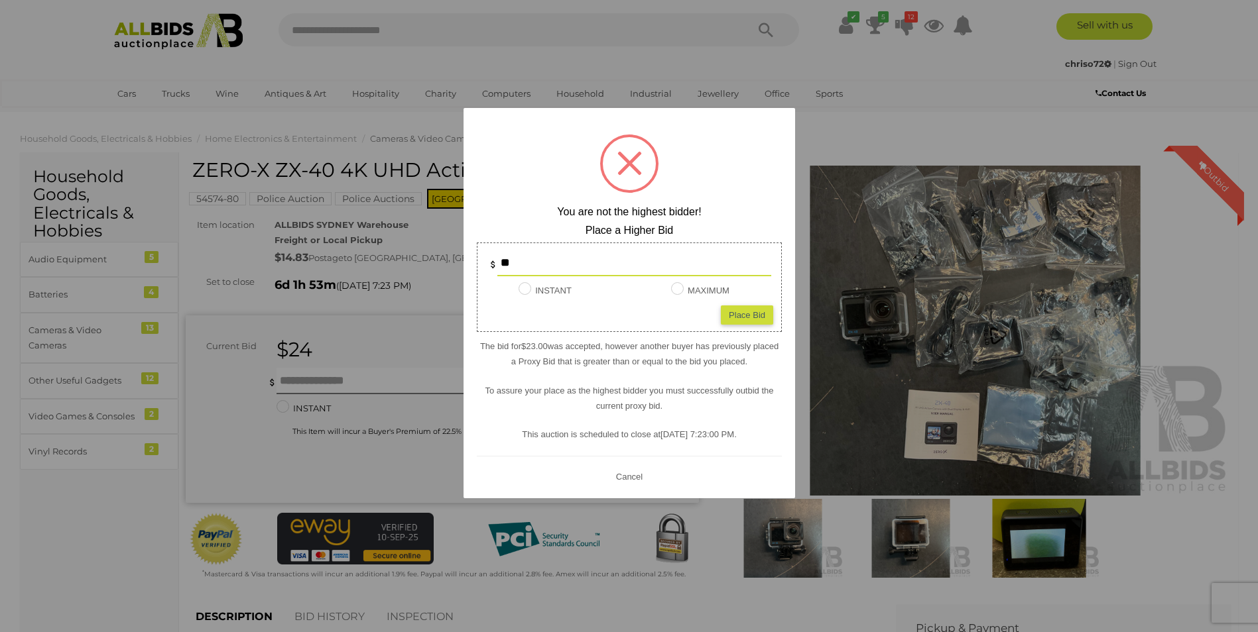
click at [732, 318] on div "Place Bid" at bounding box center [747, 315] width 52 height 19
type input "**"
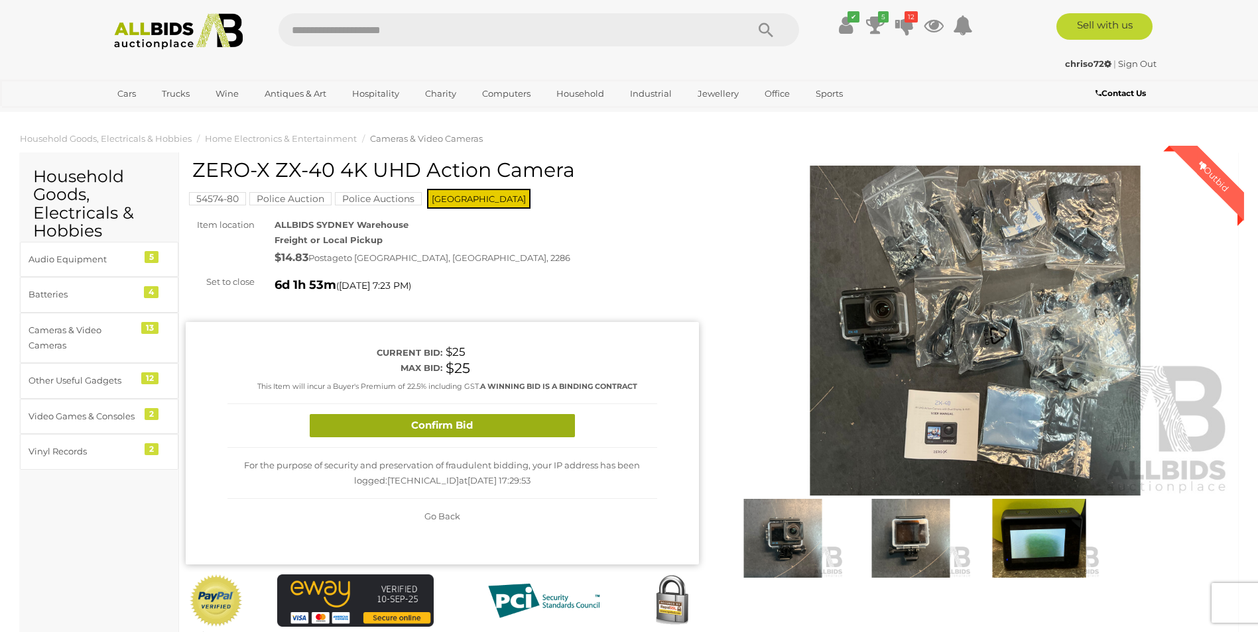
click at [518, 422] on button "Confirm Bid" at bounding box center [442, 425] width 265 height 23
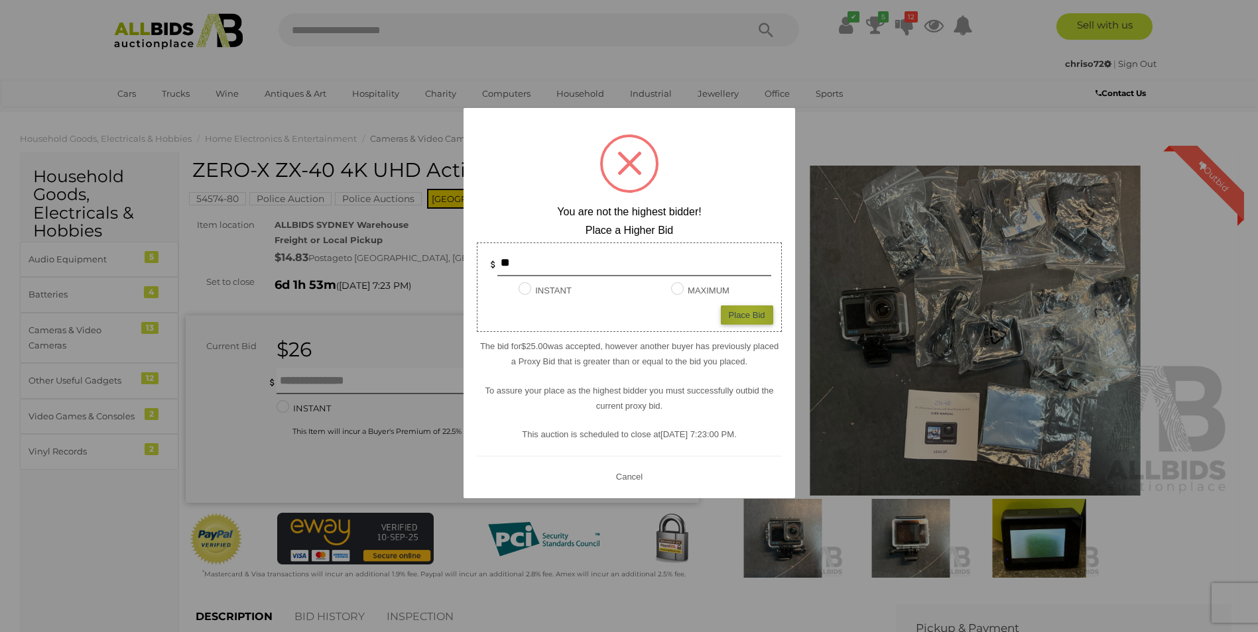
click at [747, 314] on div "Place Bid" at bounding box center [747, 315] width 52 height 19
type input "**"
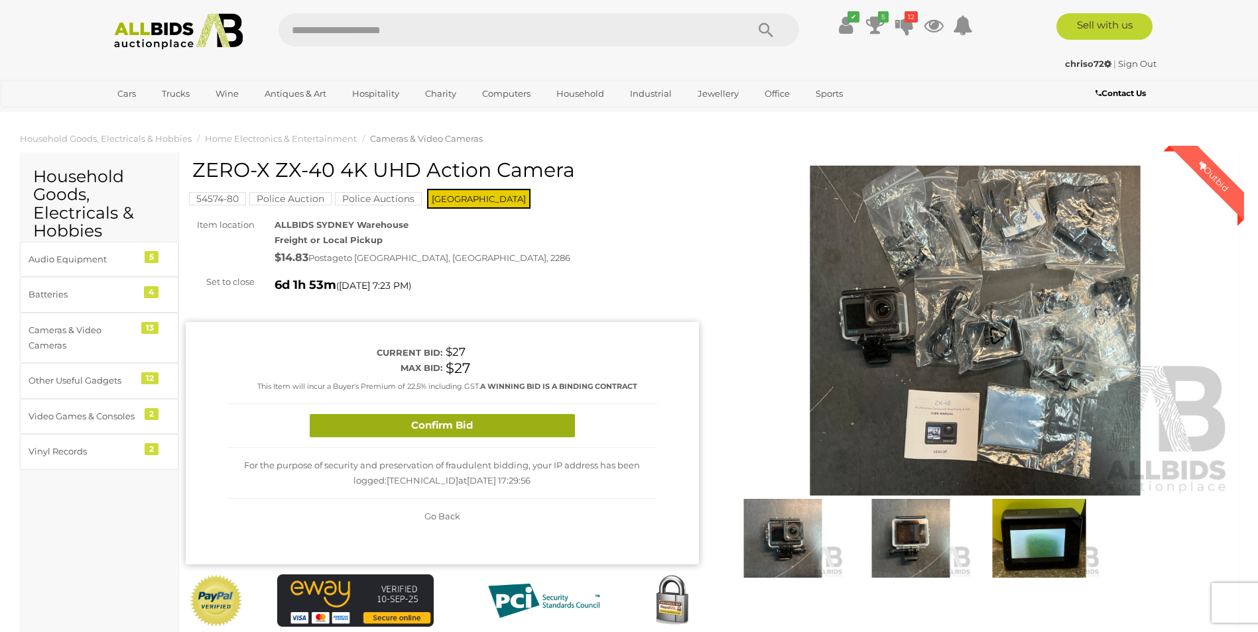
click at [463, 422] on button "Confirm Bid" at bounding box center [442, 425] width 265 height 23
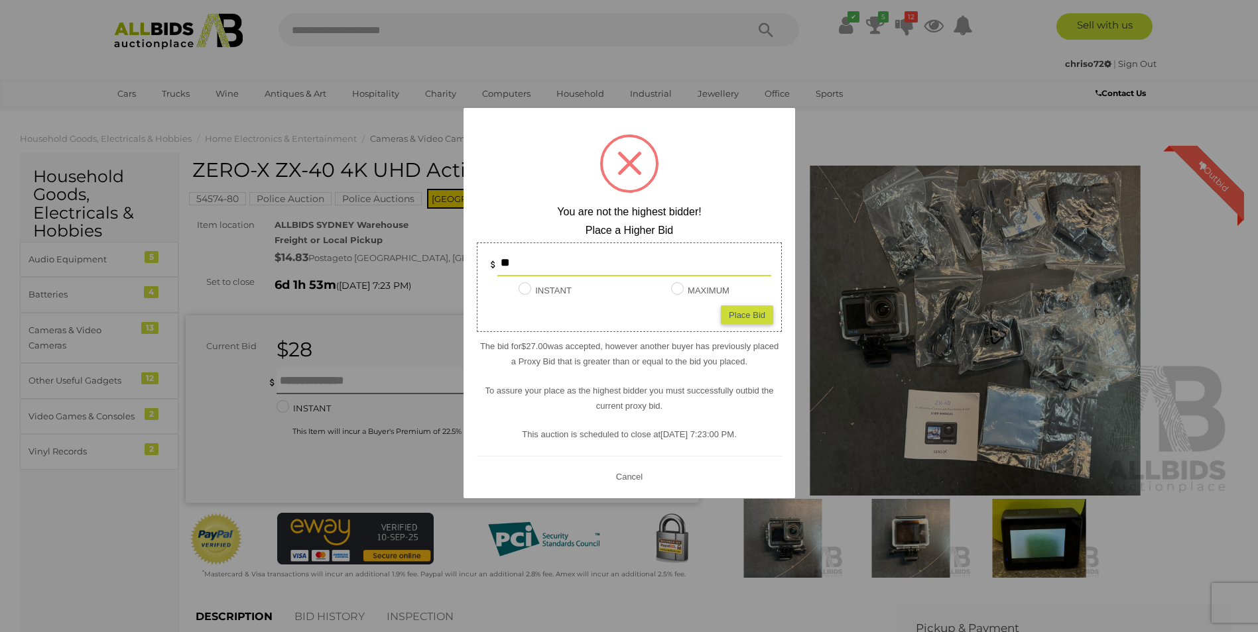
click at [731, 314] on div "Place Bid" at bounding box center [747, 315] width 52 height 19
type input "**"
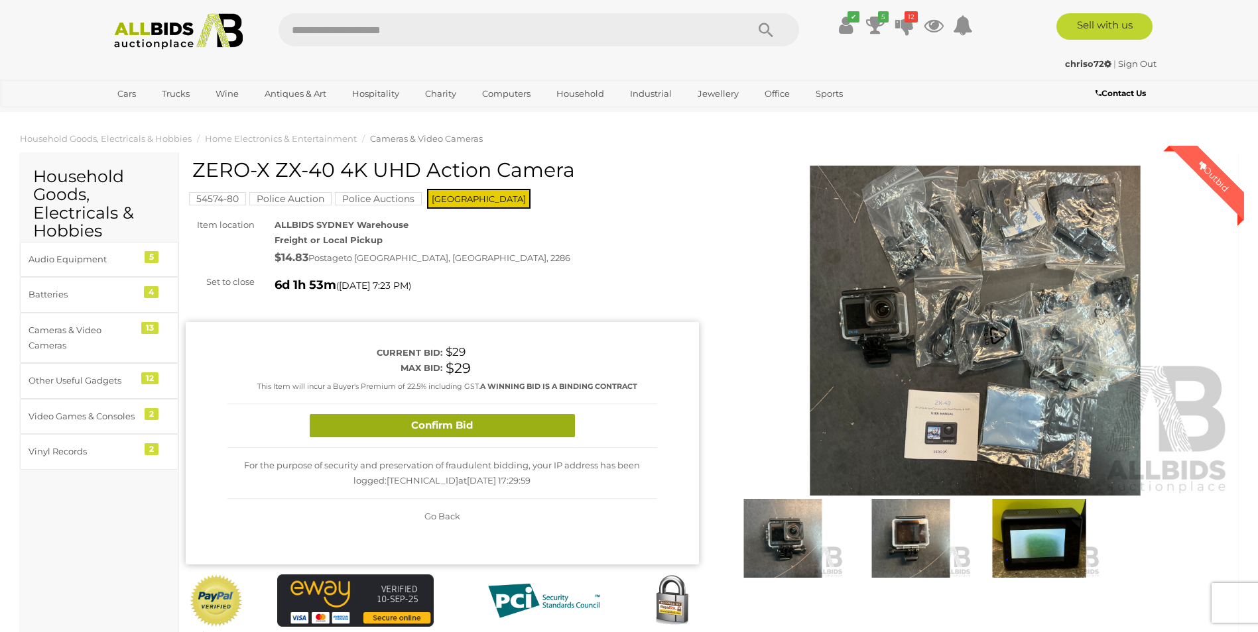
click at [465, 422] on button "Confirm Bid" at bounding box center [442, 425] width 265 height 23
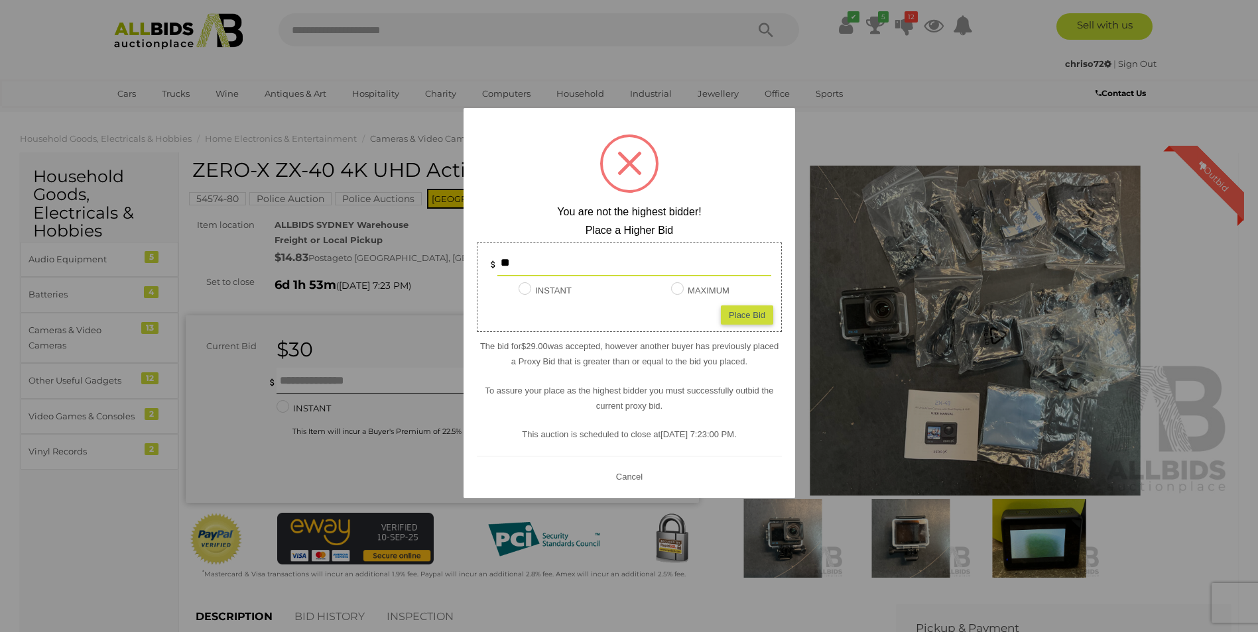
click at [418, 295] on div at bounding box center [629, 316] width 1258 height 632
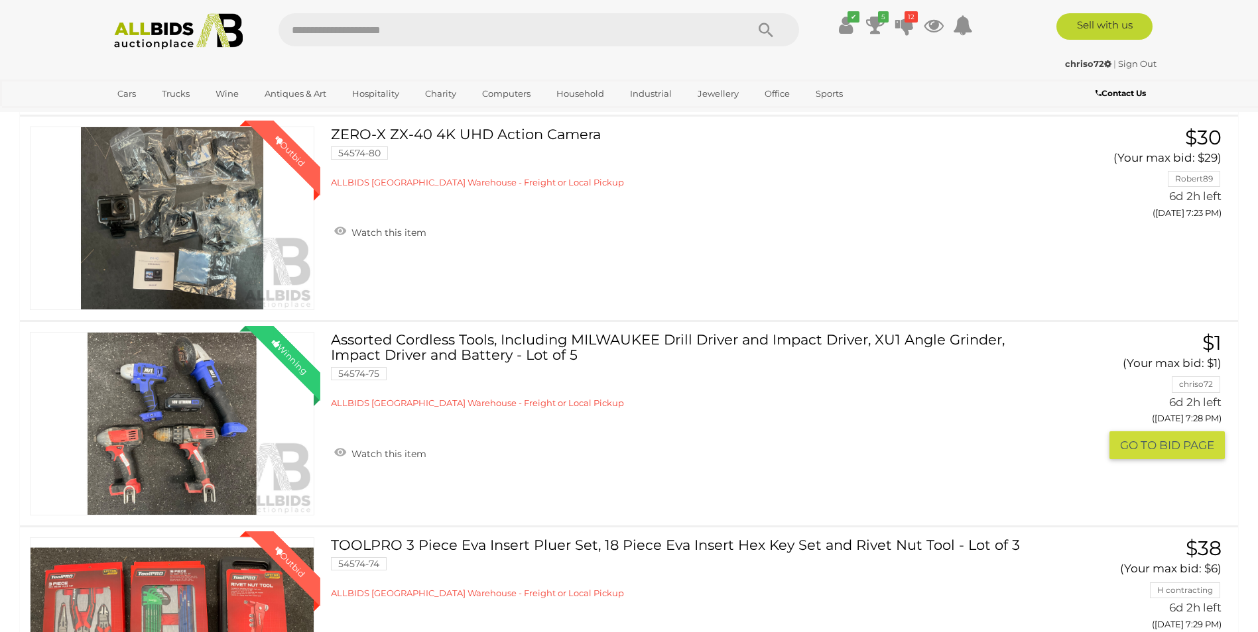
scroll to position [862, 0]
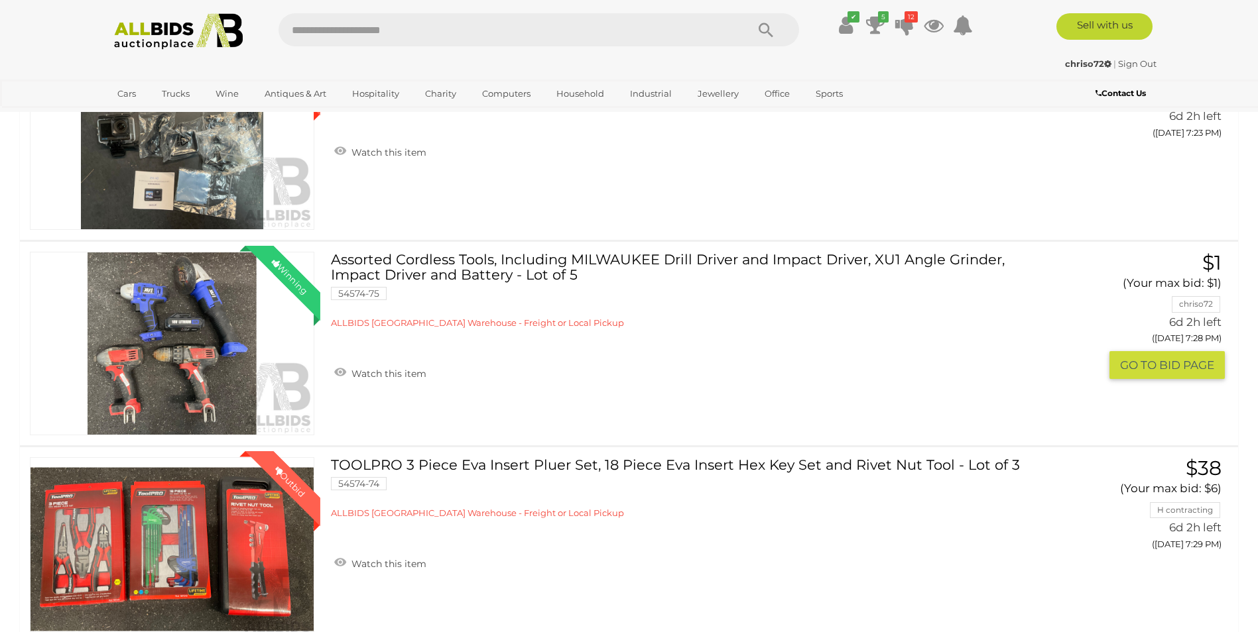
click at [661, 274] on link "Assorted Cordless Tools, Including MILWAUKEE Drill Driver and Impact Driver, XU…" at bounding box center [683, 291] width 684 height 78
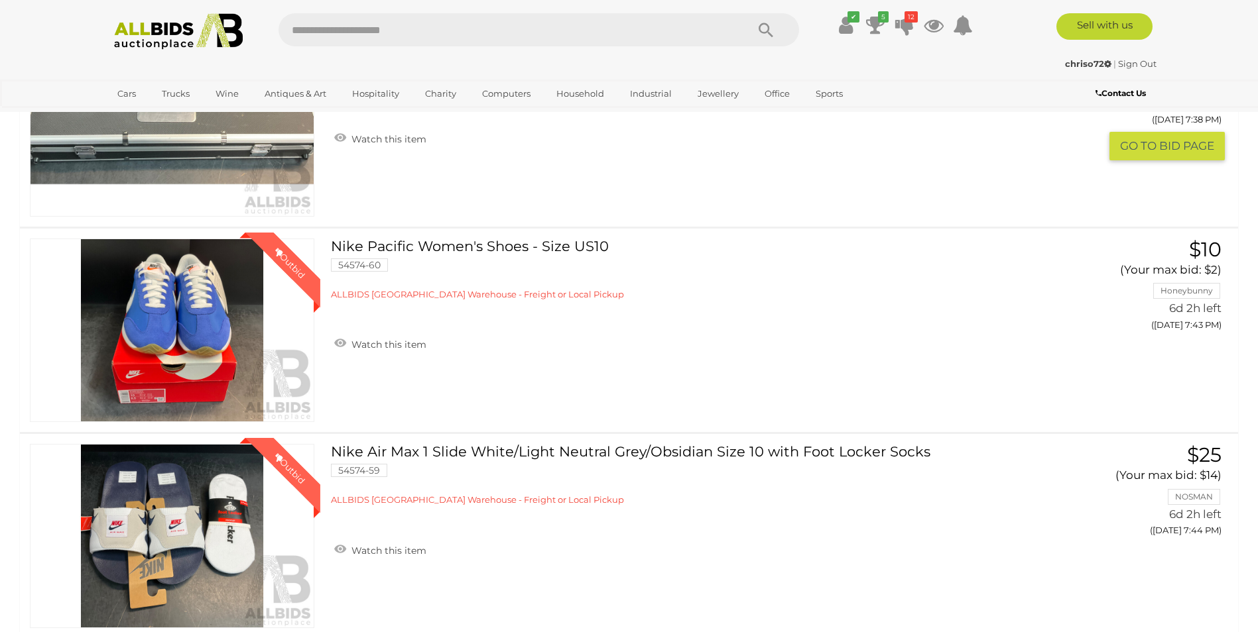
scroll to position [1923, 0]
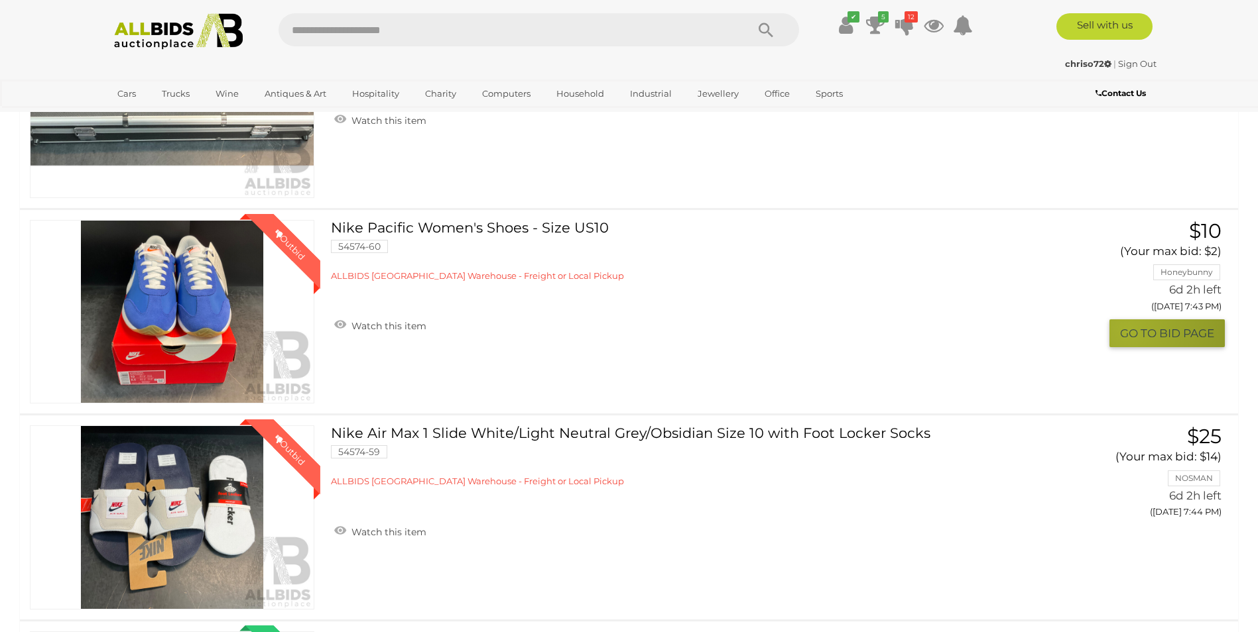
click at [1123, 329] on button "GO TO BID PAGE" at bounding box center [1166, 334] width 115 height 29
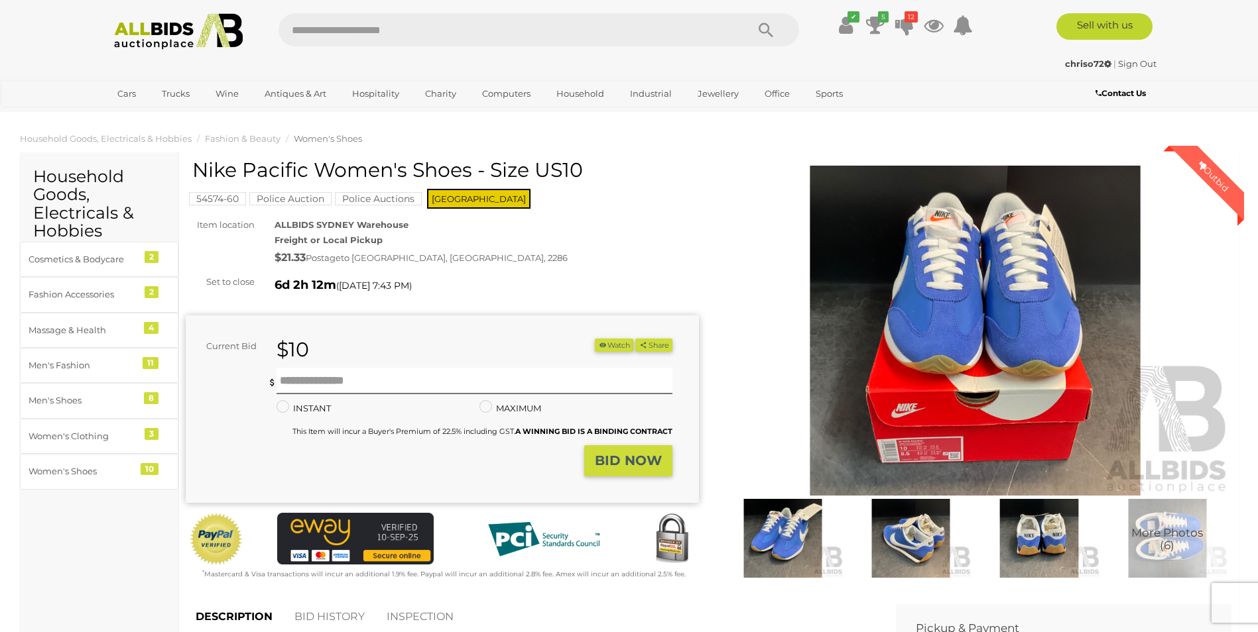
click at [764, 539] on img at bounding box center [782, 538] width 121 height 78
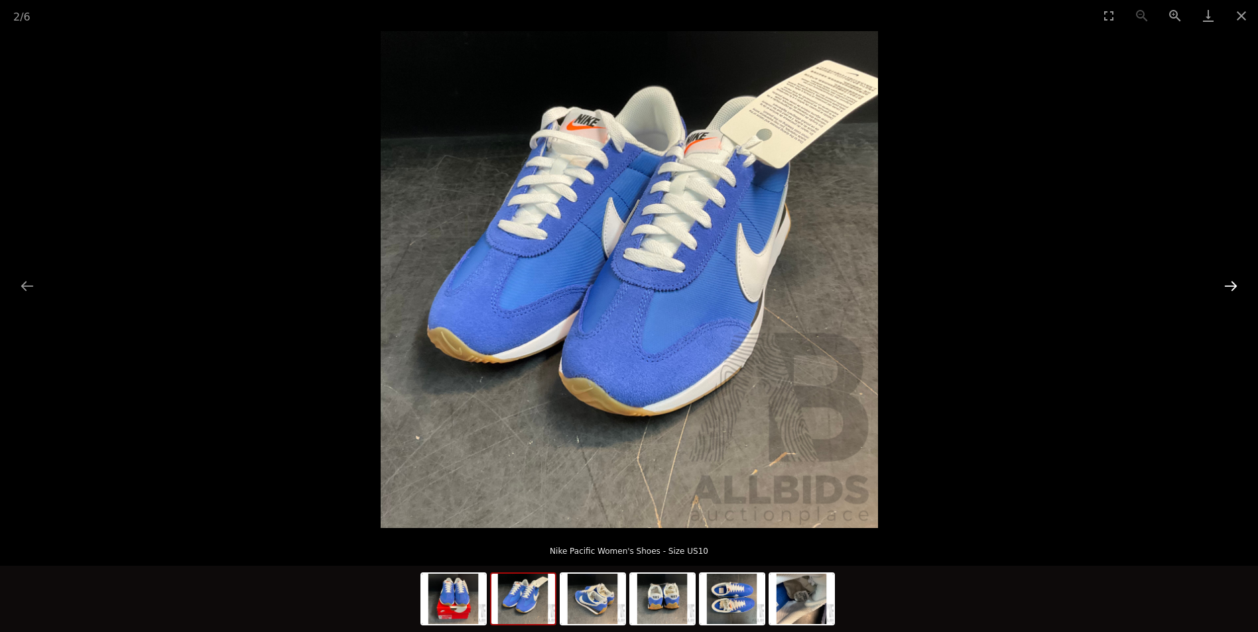
click at [1226, 283] on button "Next slide" at bounding box center [1231, 286] width 28 height 26
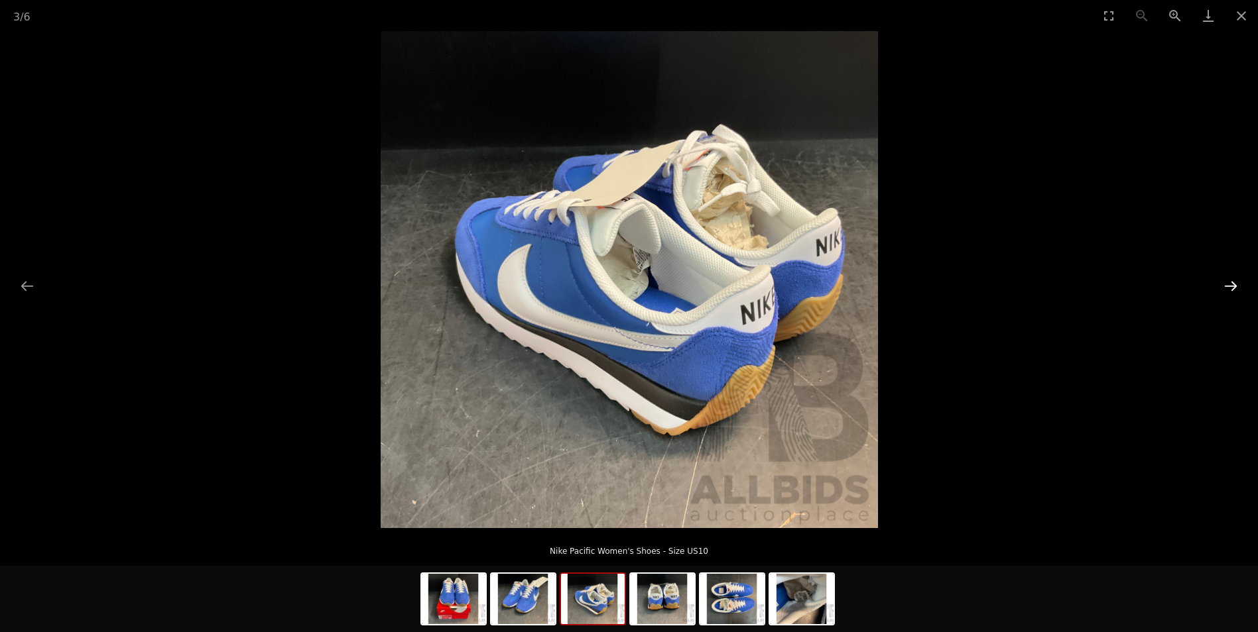
click at [1219, 286] on button "Next slide" at bounding box center [1231, 286] width 28 height 26
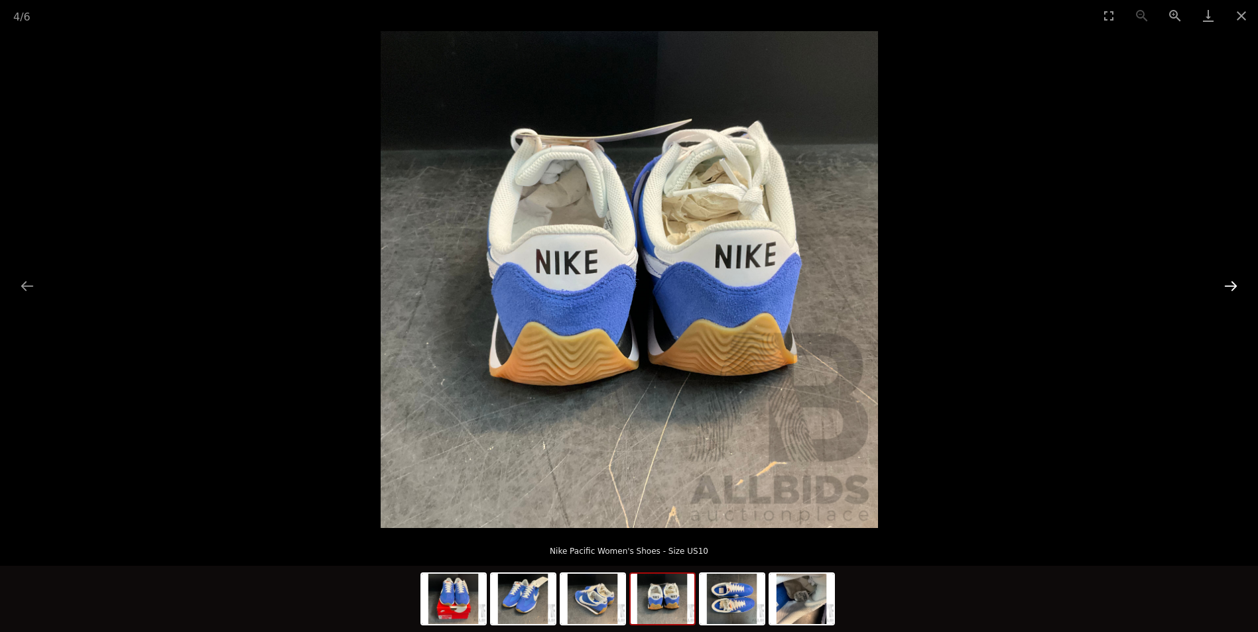
click at [1219, 286] on button "Next slide" at bounding box center [1231, 286] width 28 height 26
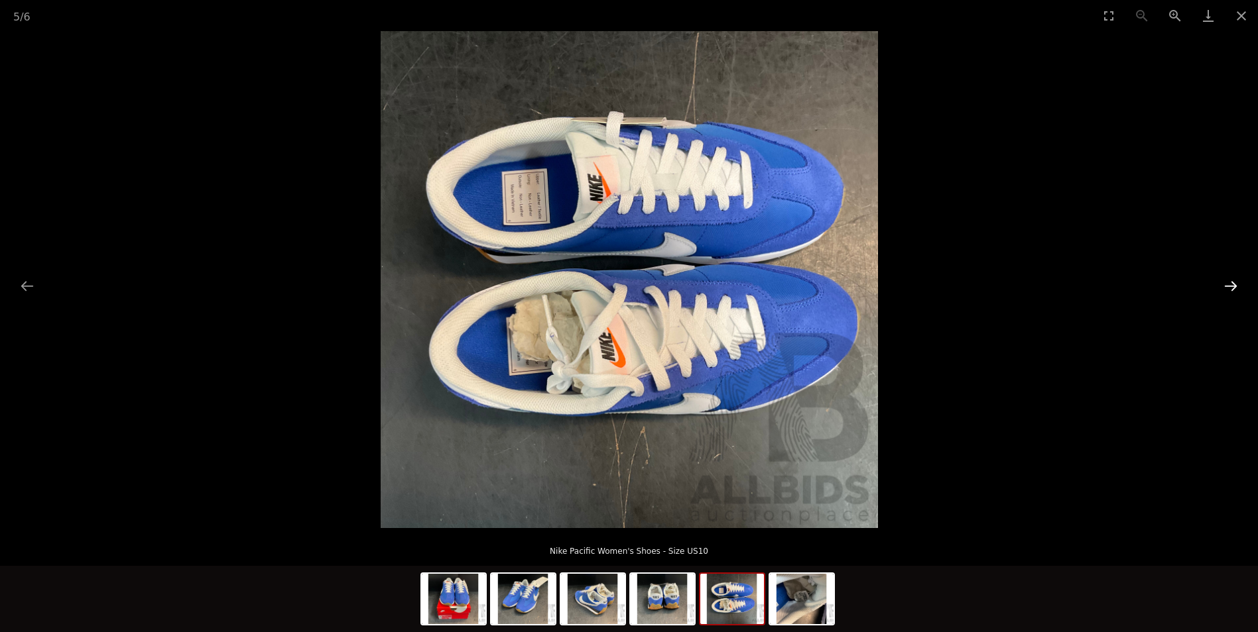
click at [1219, 286] on button "Next slide" at bounding box center [1231, 286] width 28 height 26
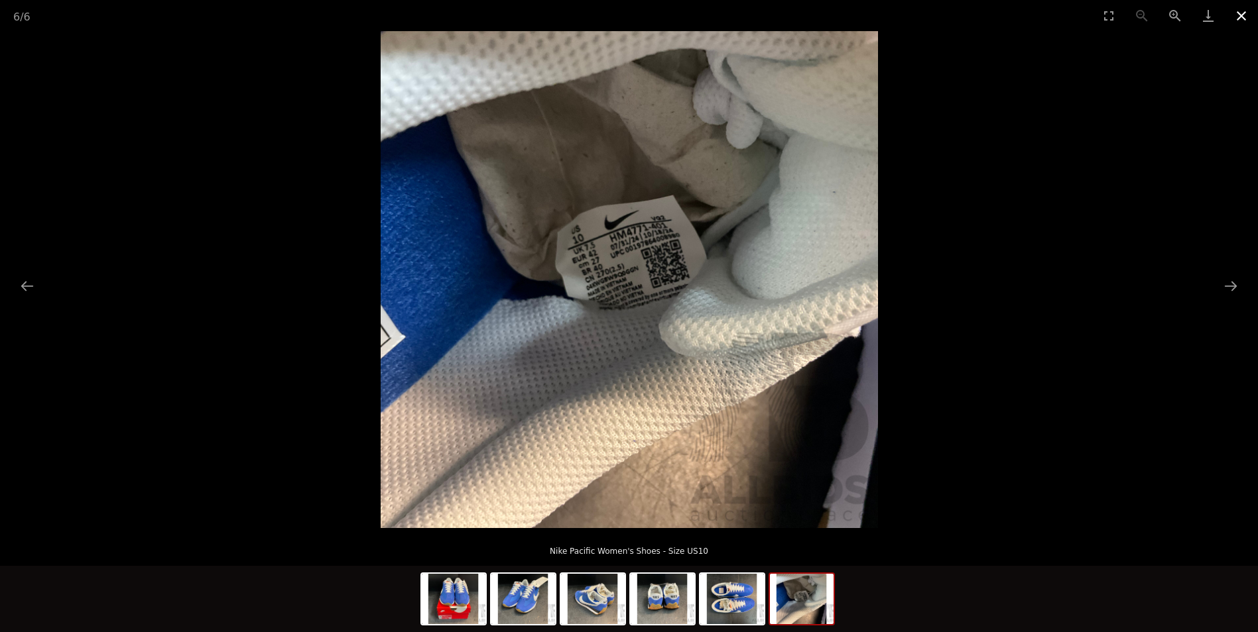
click at [1246, 15] on button "Close gallery" at bounding box center [1241, 15] width 33 height 31
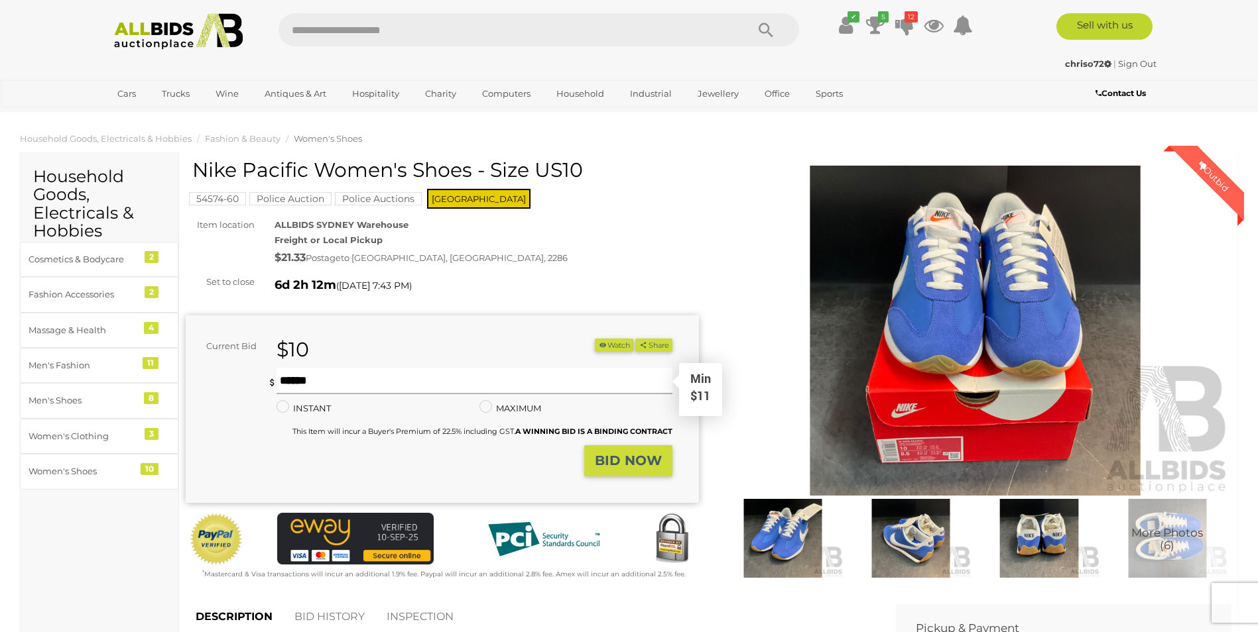
click at [304, 382] on input "text" at bounding box center [473, 381] width 395 height 27
type input "**"
click at [615, 463] on strong "BID NOW" at bounding box center [628, 461] width 67 height 16
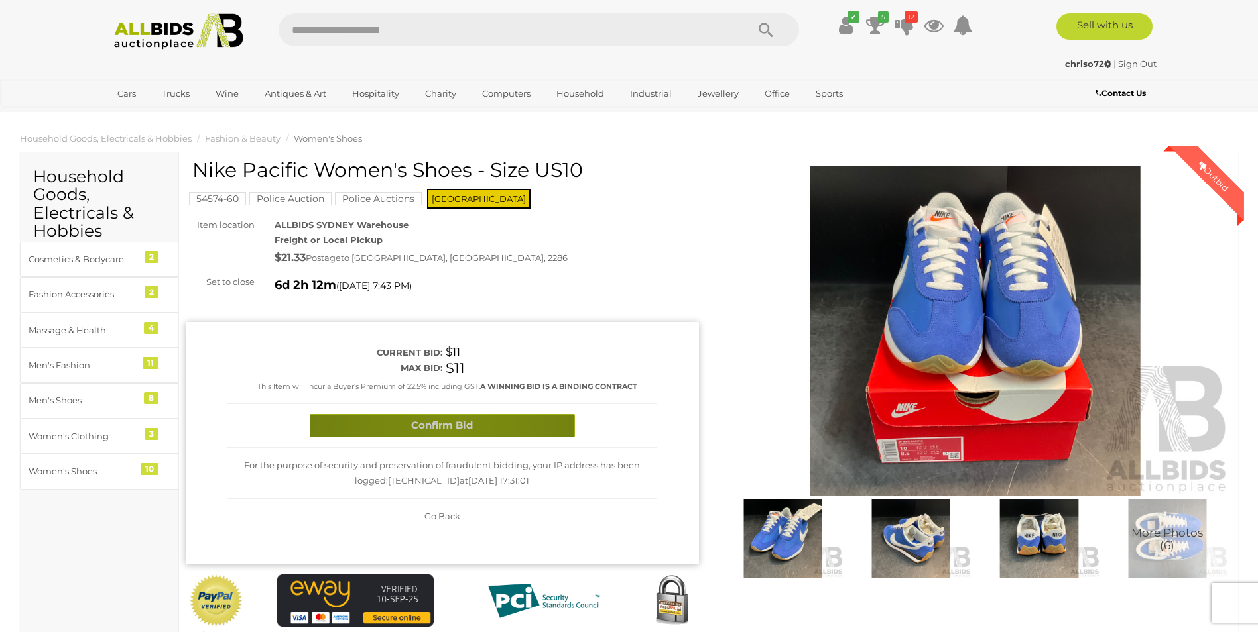
click at [450, 429] on button "Confirm Bid" at bounding box center [442, 425] width 265 height 23
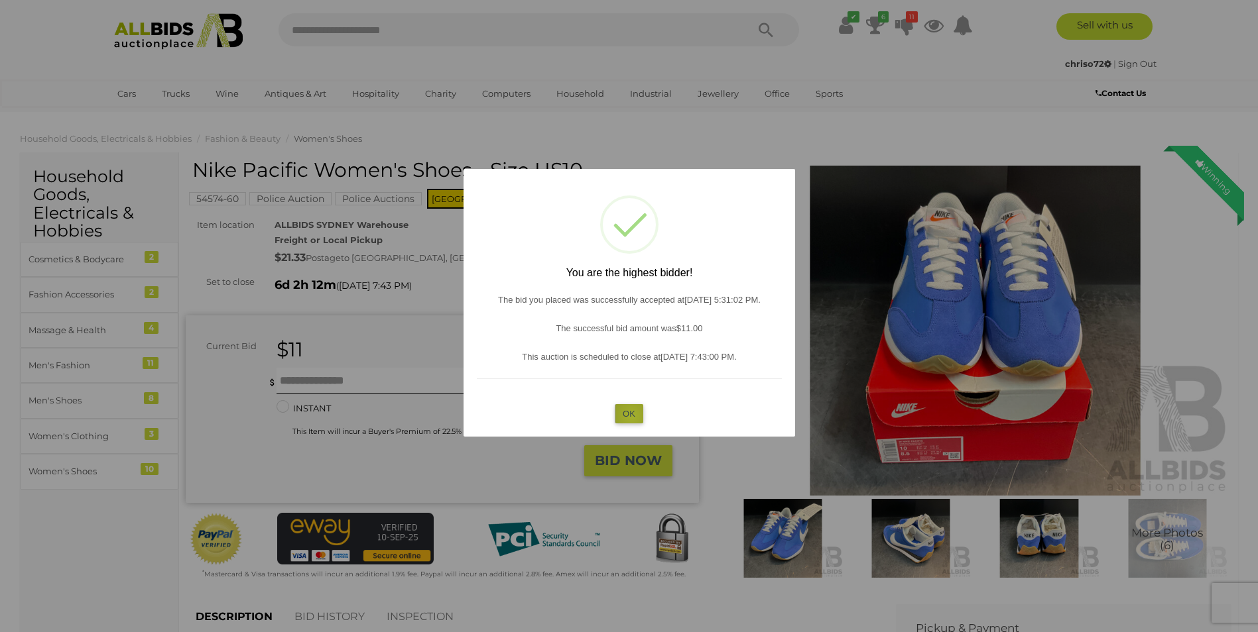
click at [631, 416] on button "OK" at bounding box center [629, 413] width 29 height 19
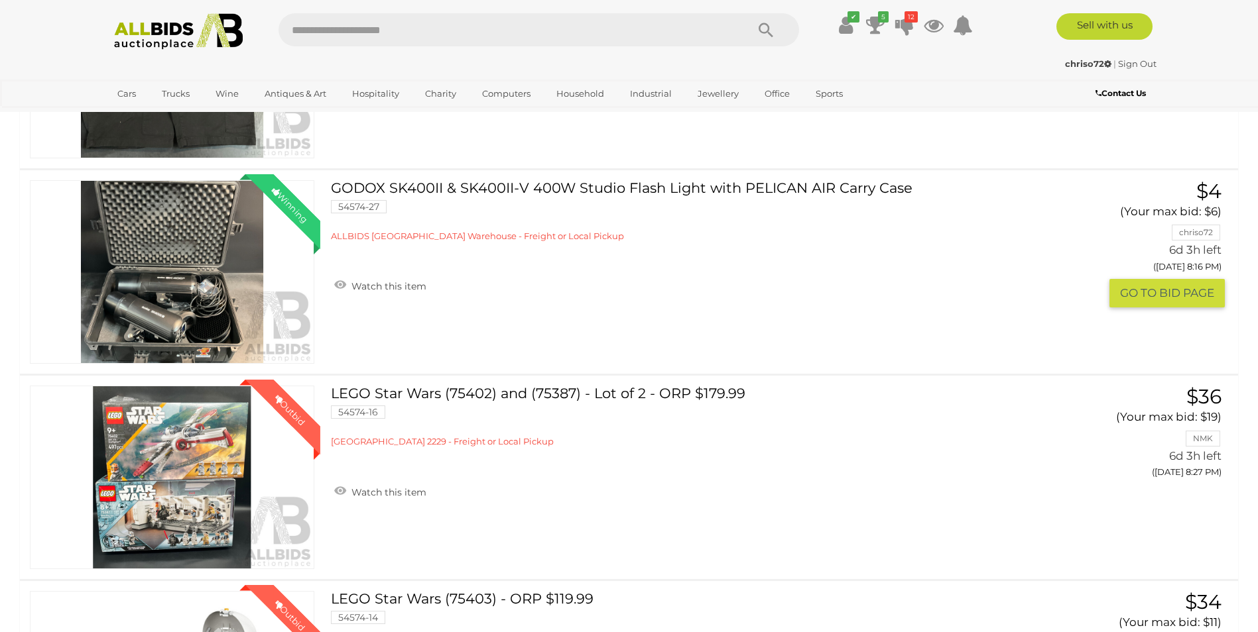
scroll to position [3257, 0]
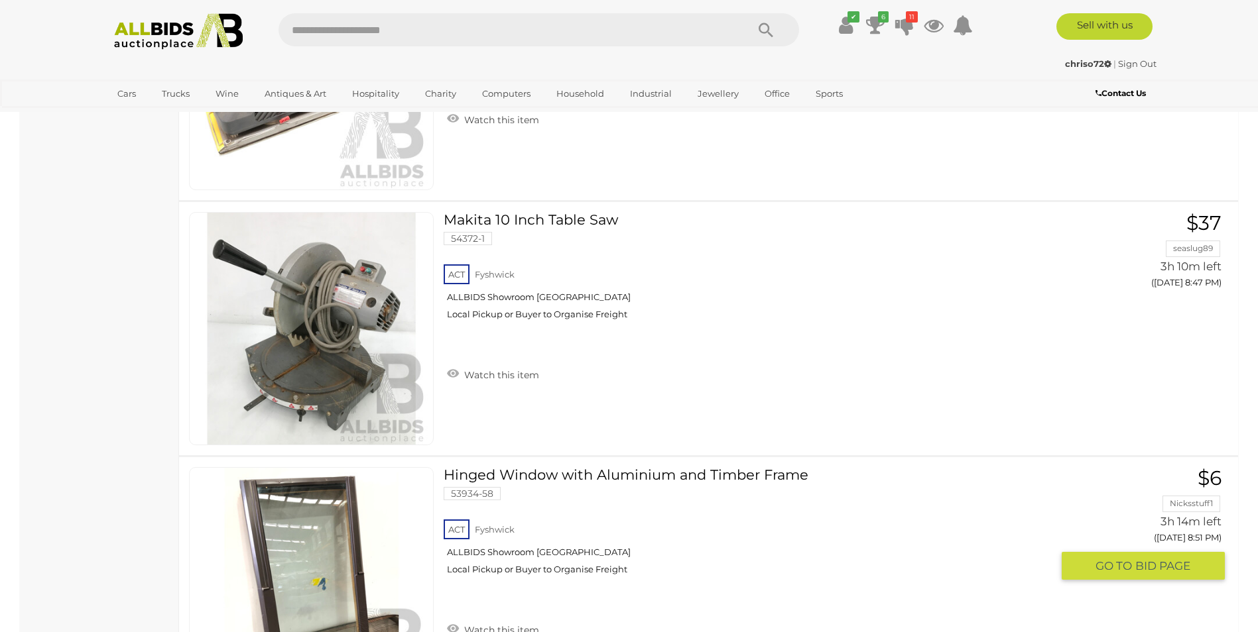
scroll to position [11138, 0]
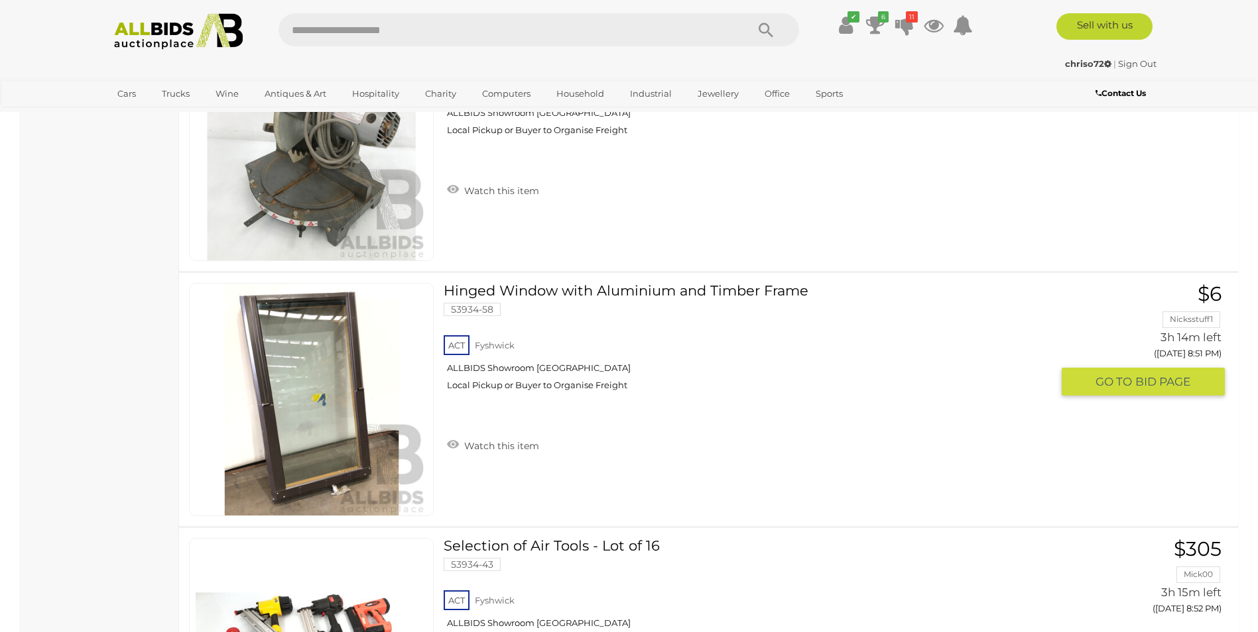
click at [294, 434] on img at bounding box center [312, 400] width 232 height 232
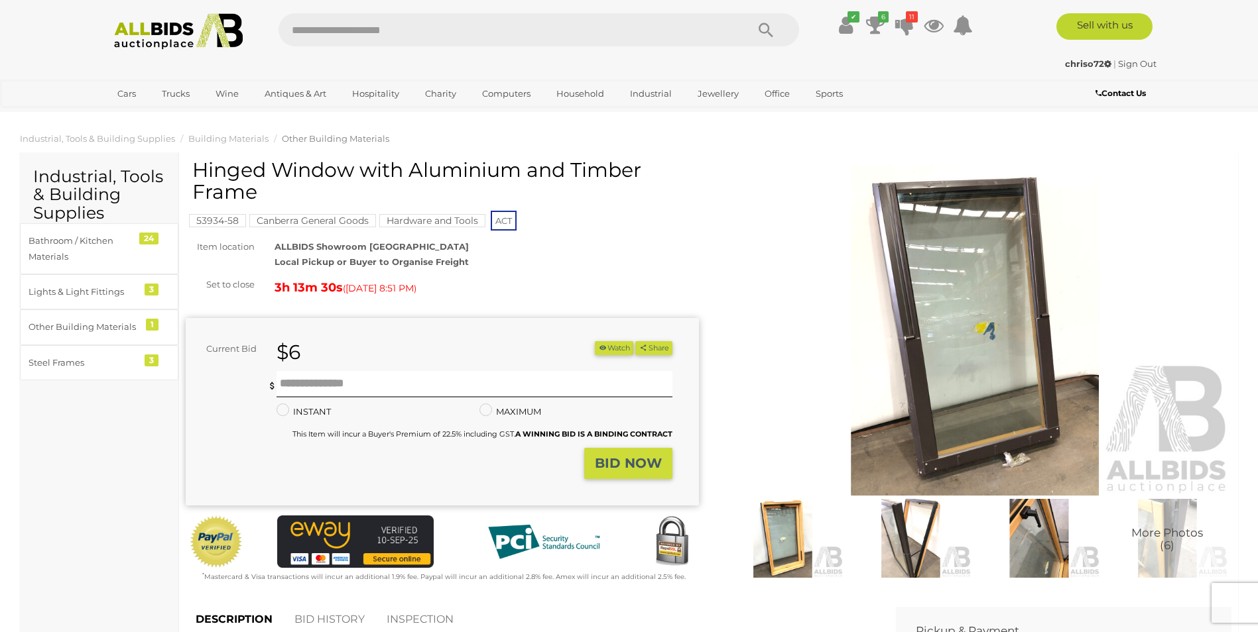
click at [959, 415] on img at bounding box center [975, 331] width 513 height 331
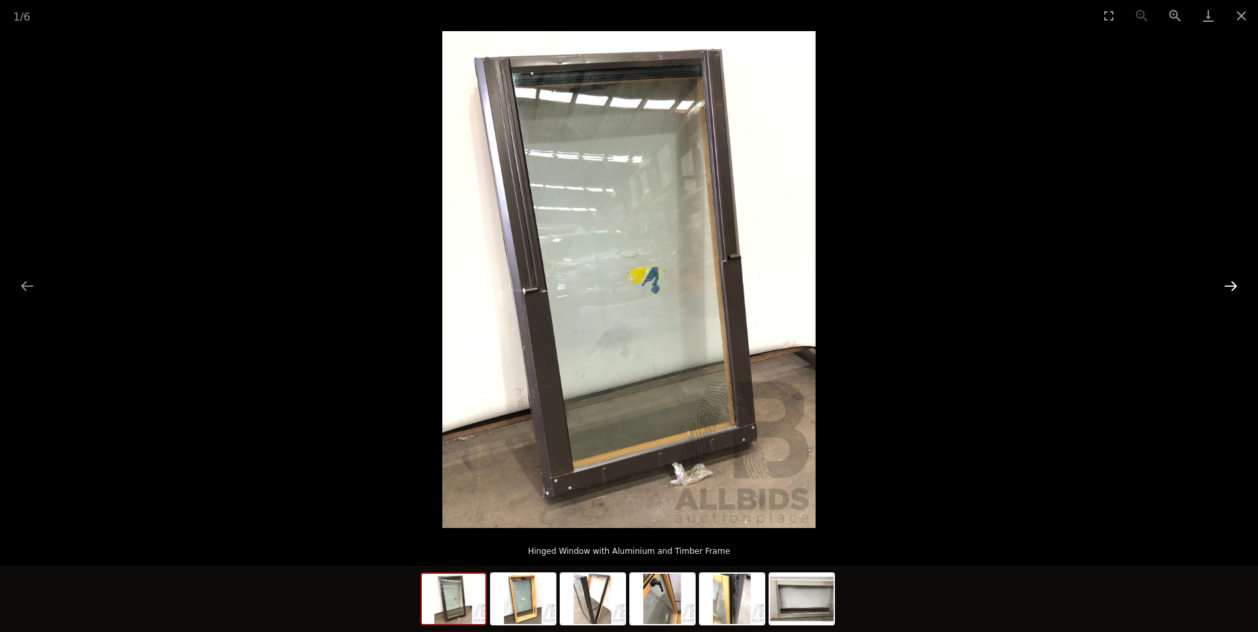
click at [1232, 281] on button "Next slide" at bounding box center [1231, 286] width 28 height 26
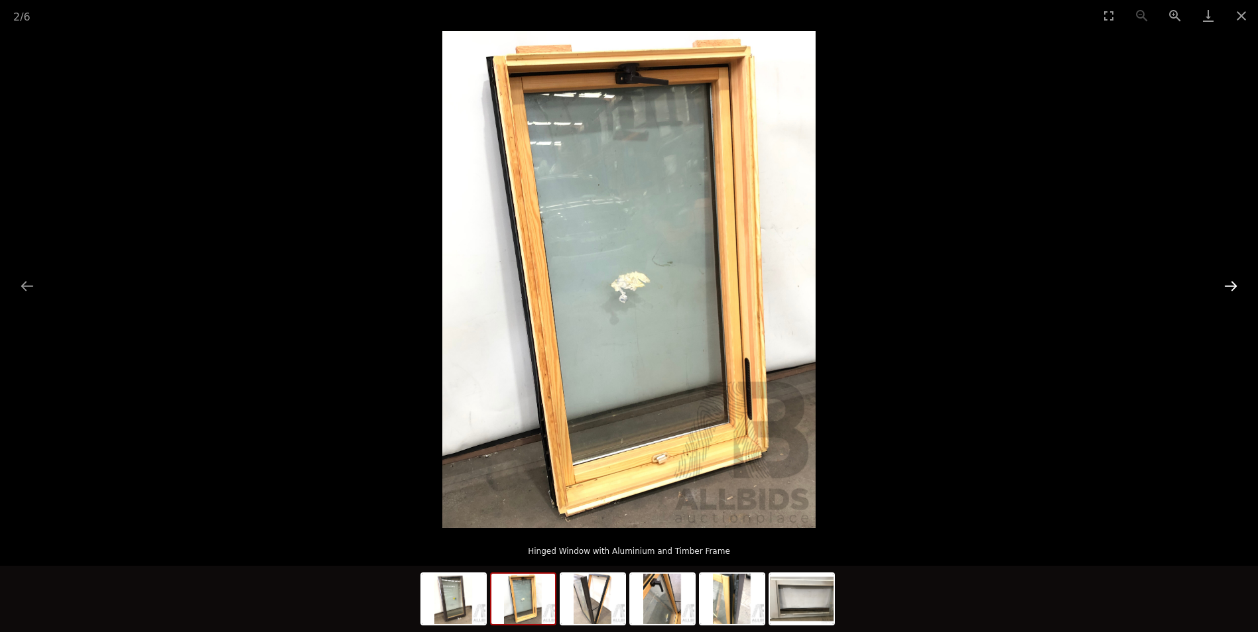
click at [1232, 281] on button "Next slide" at bounding box center [1231, 286] width 28 height 26
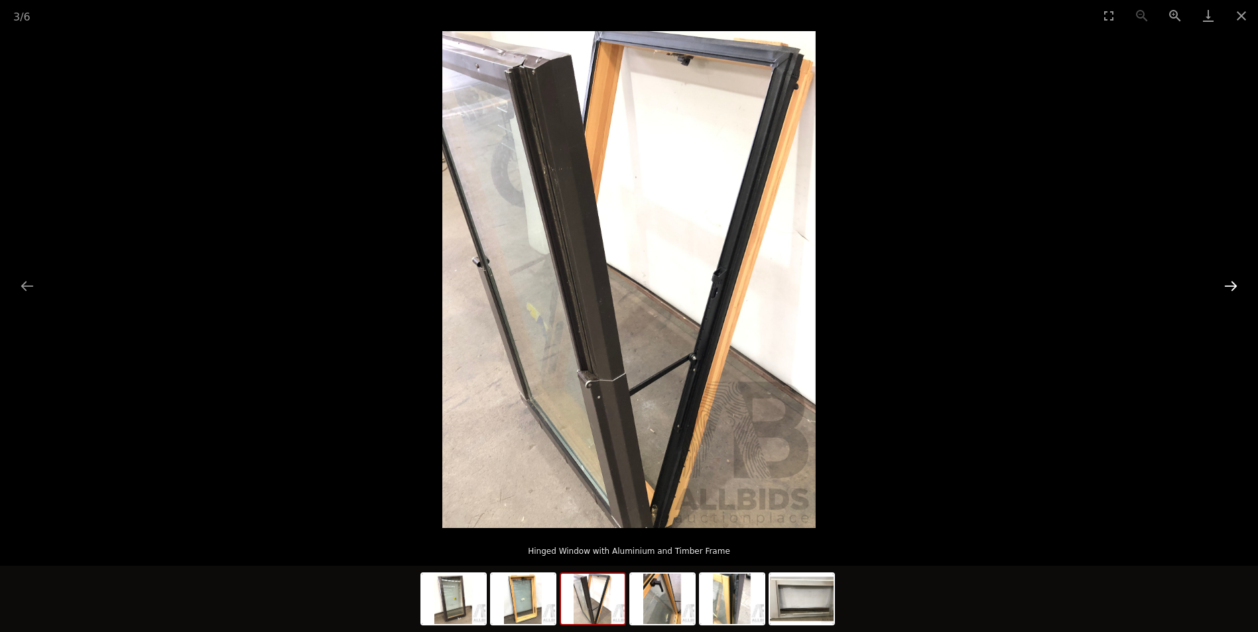
click at [1232, 281] on button "Next slide" at bounding box center [1231, 286] width 28 height 26
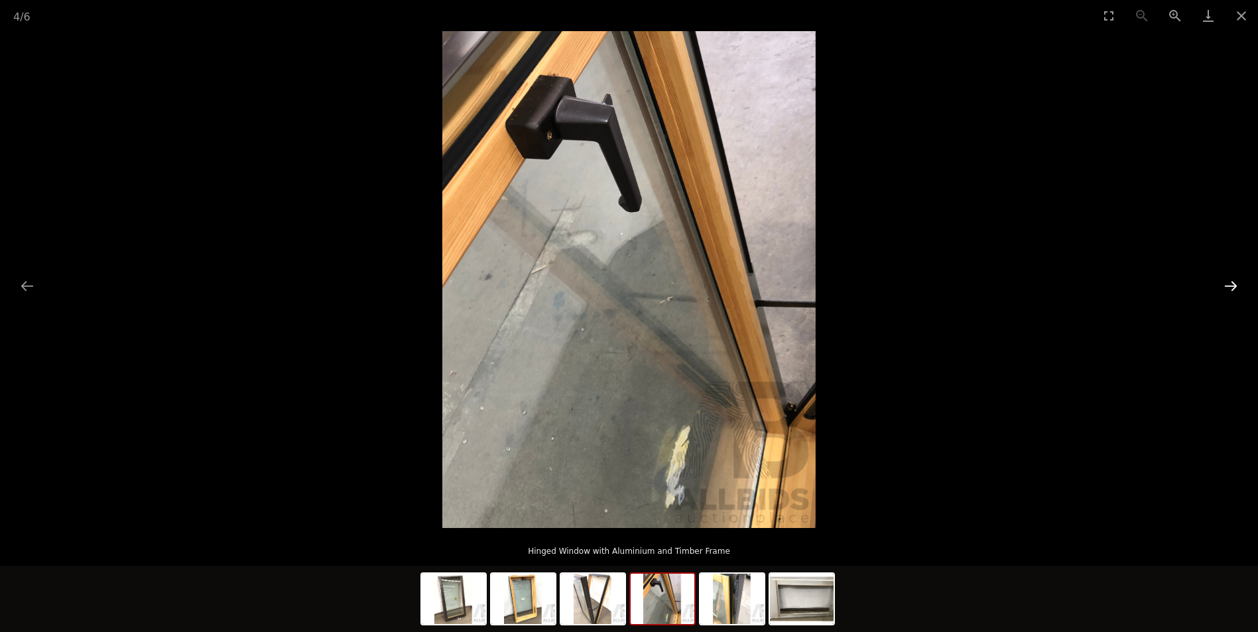
click at [1232, 281] on button "Next slide" at bounding box center [1231, 286] width 28 height 26
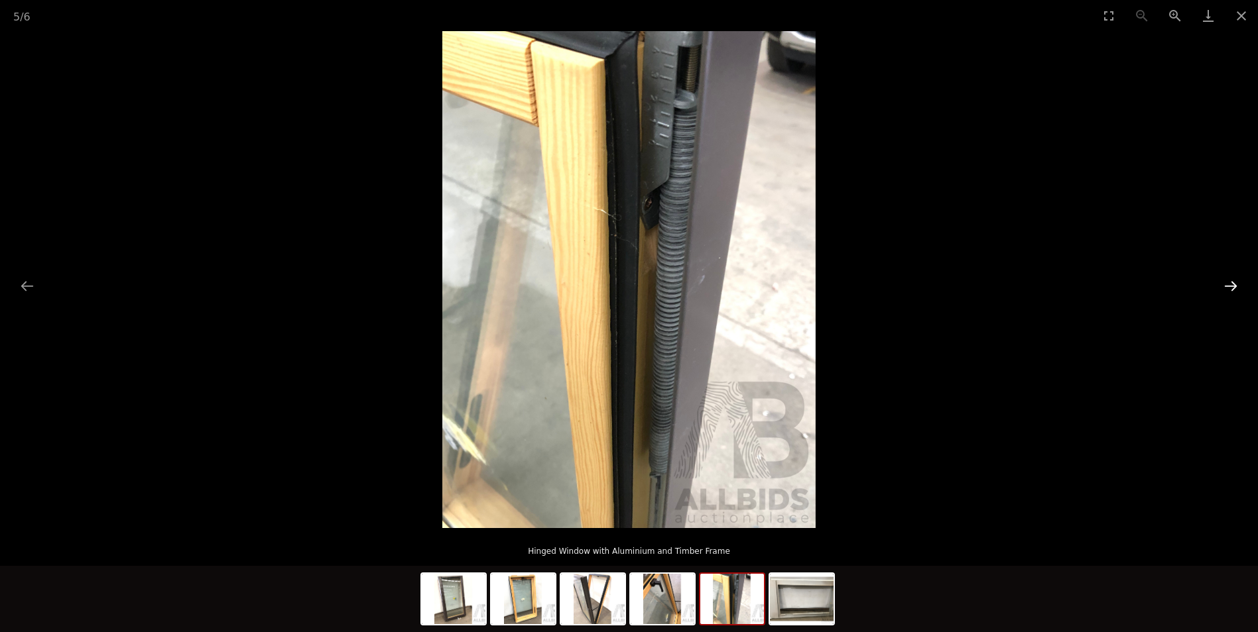
click at [1232, 281] on button "Next slide" at bounding box center [1231, 286] width 28 height 26
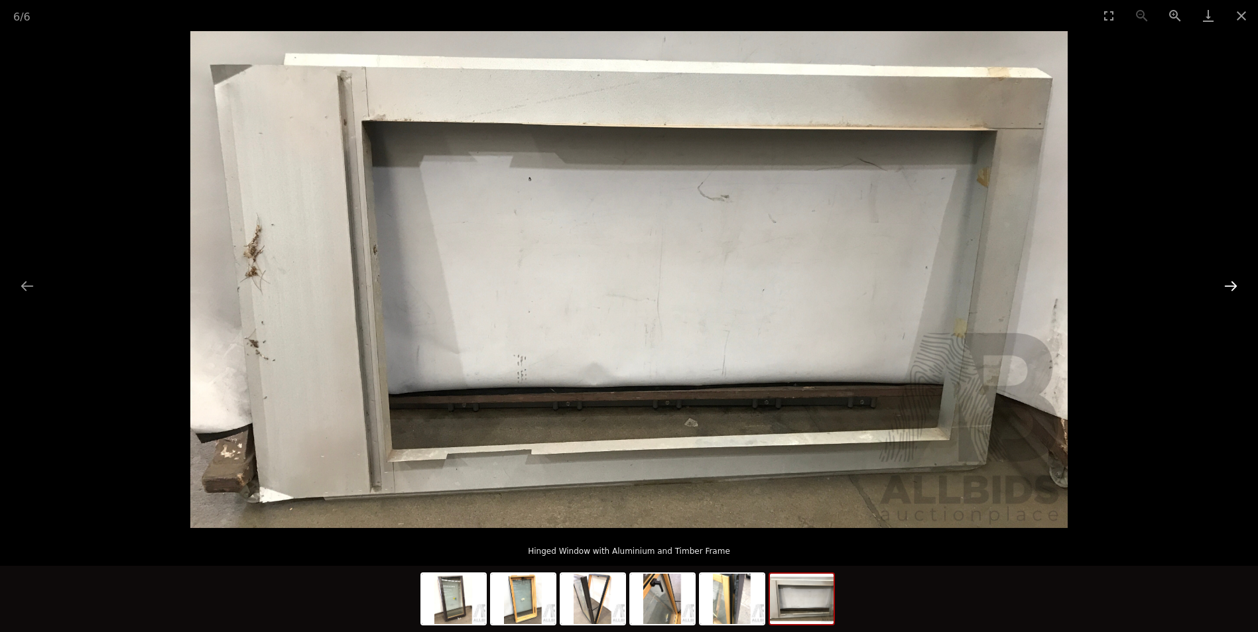
click at [1232, 281] on button "Next slide" at bounding box center [1231, 286] width 28 height 26
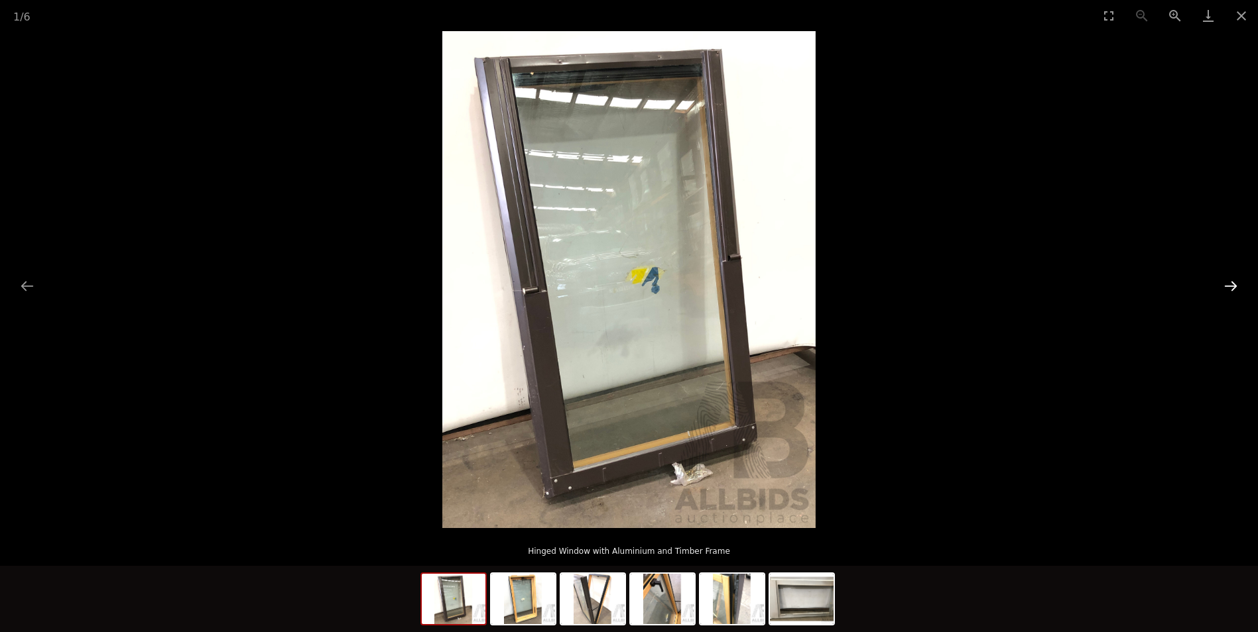
click at [1232, 281] on button "Next slide" at bounding box center [1231, 286] width 28 height 26
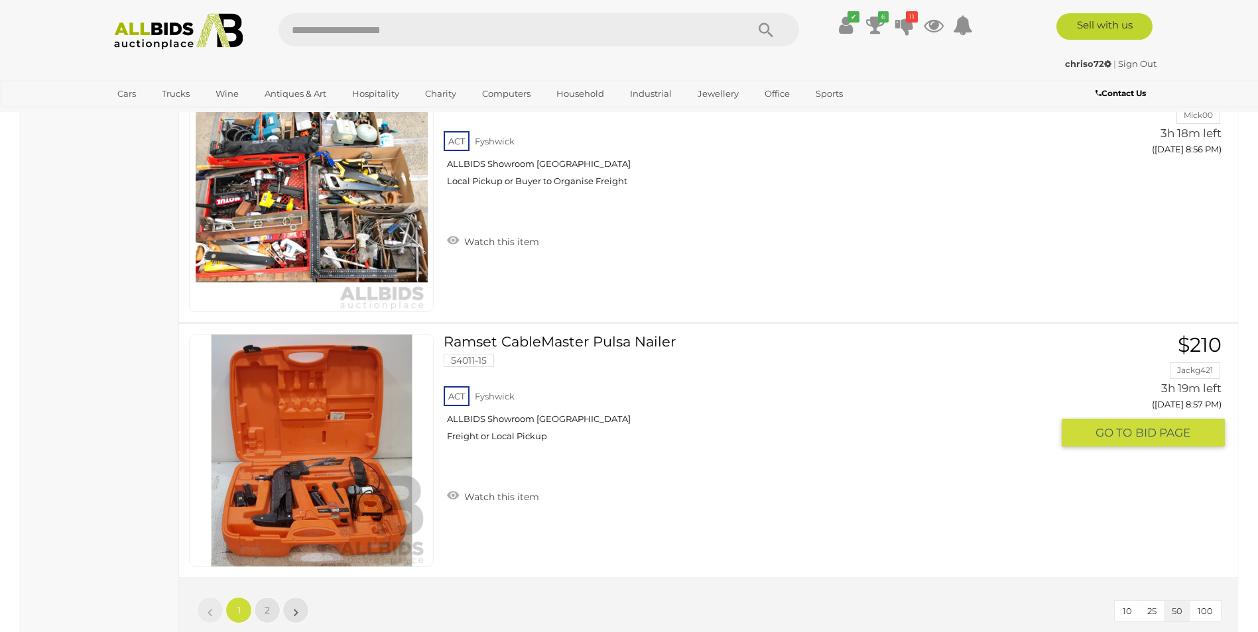
scroll to position [12402, 0]
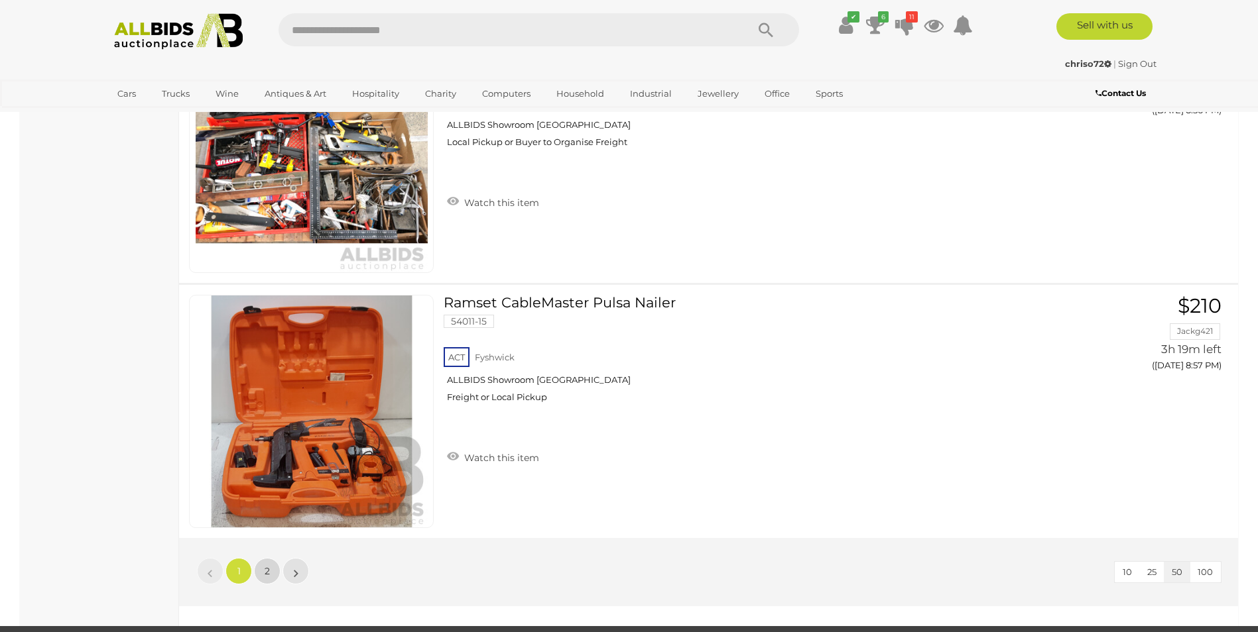
click at [265, 575] on span "2" at bounding box center [267, 572] width 5 height 12
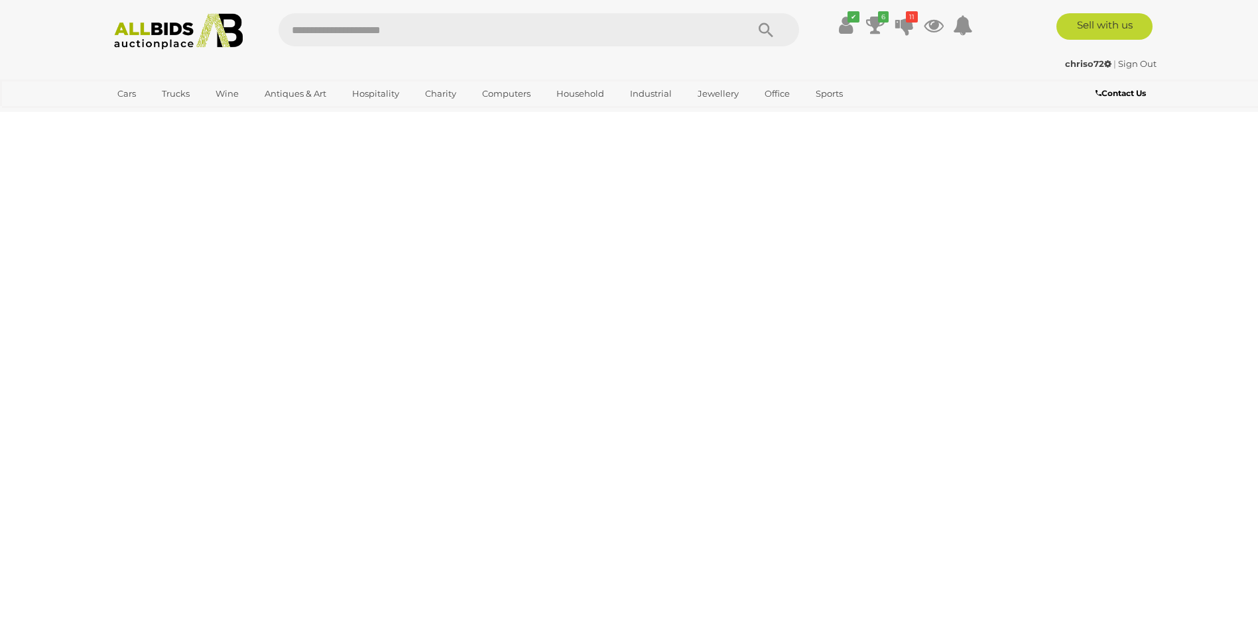
scroll to position [46, 0]
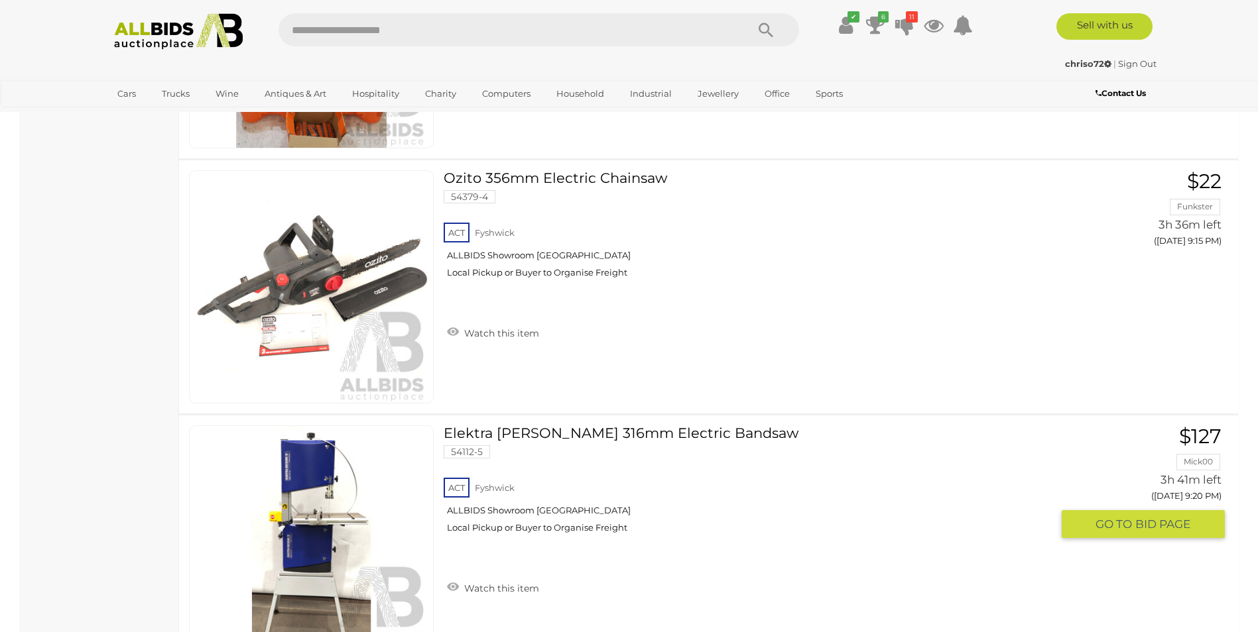
scroll to position [1790, 0]
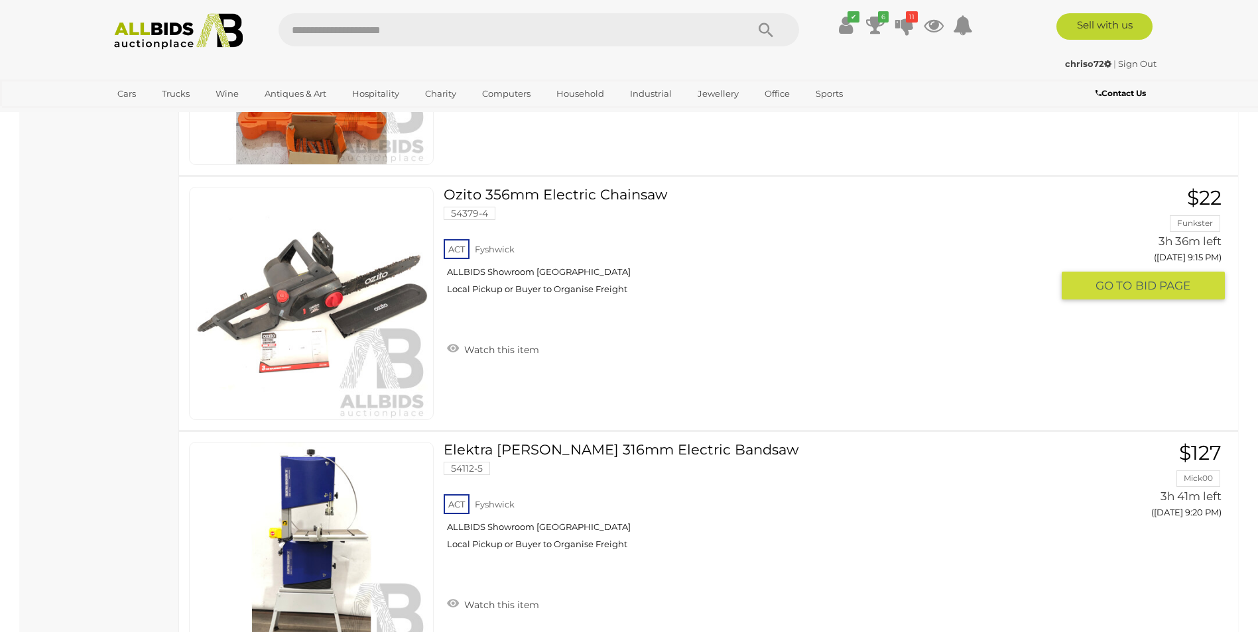
click at [499, 271] on div "ACT [GEOGRAPHIC_DATA] ALLBIDS Showroom [GEOGRAPHIC_DATA] Local Pickup or Buyer …" at bounding box center [748, 271] width 608 height 68
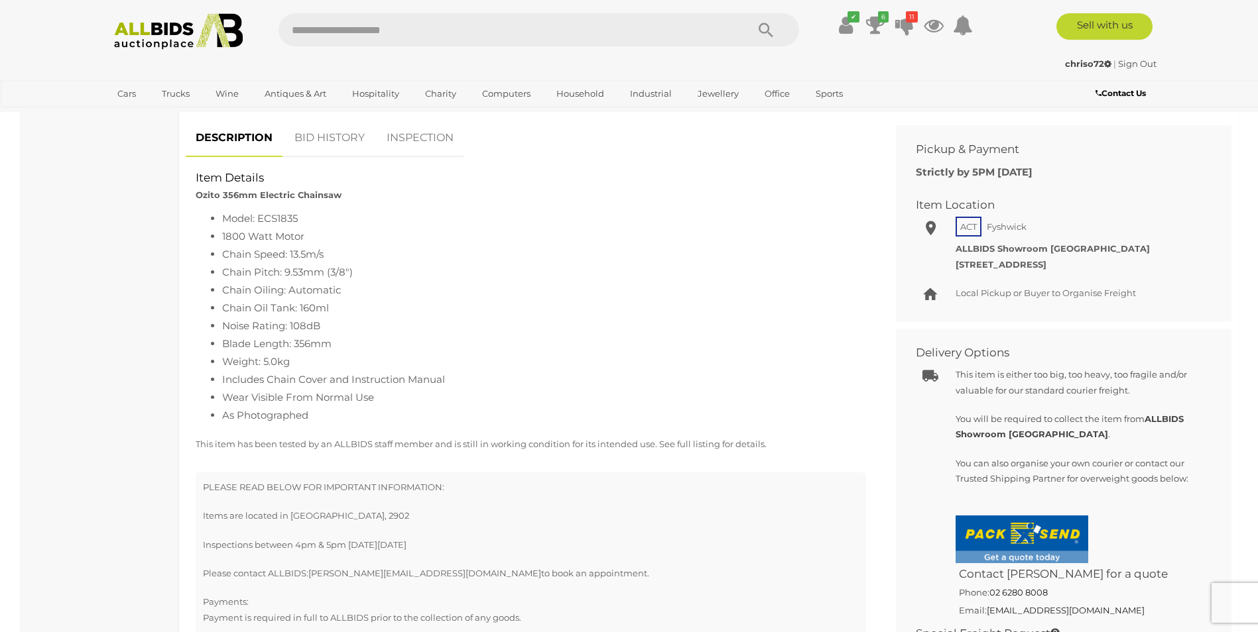
scroll to position [398, 0]
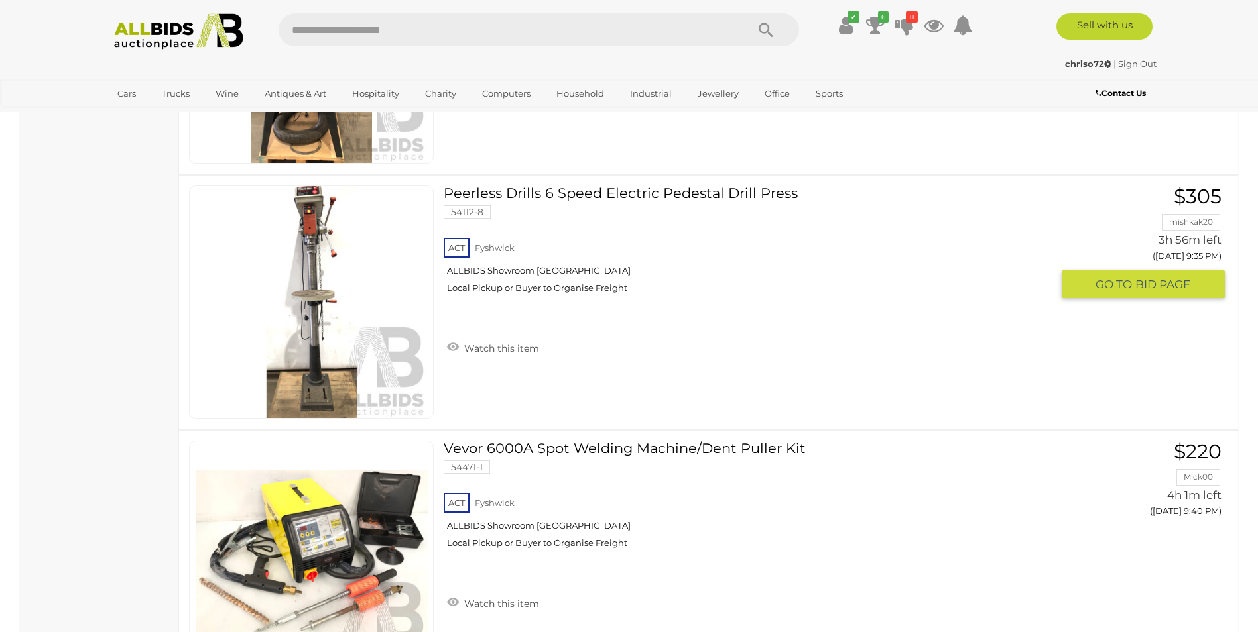
scroll to position [2958, 0]
